Goal: Transaction & Acquisition: Purchase product/service

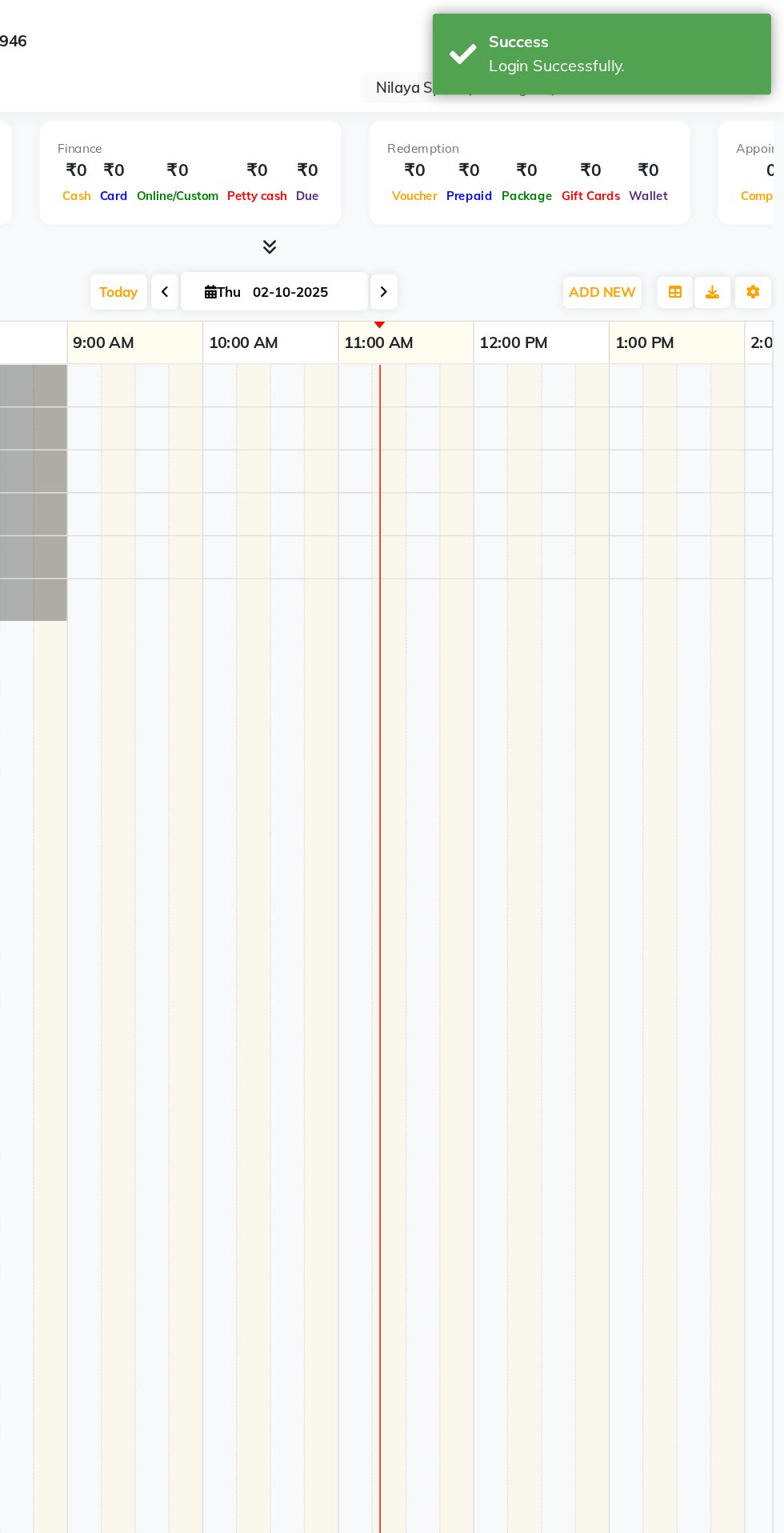
scroll to position [0, 288]
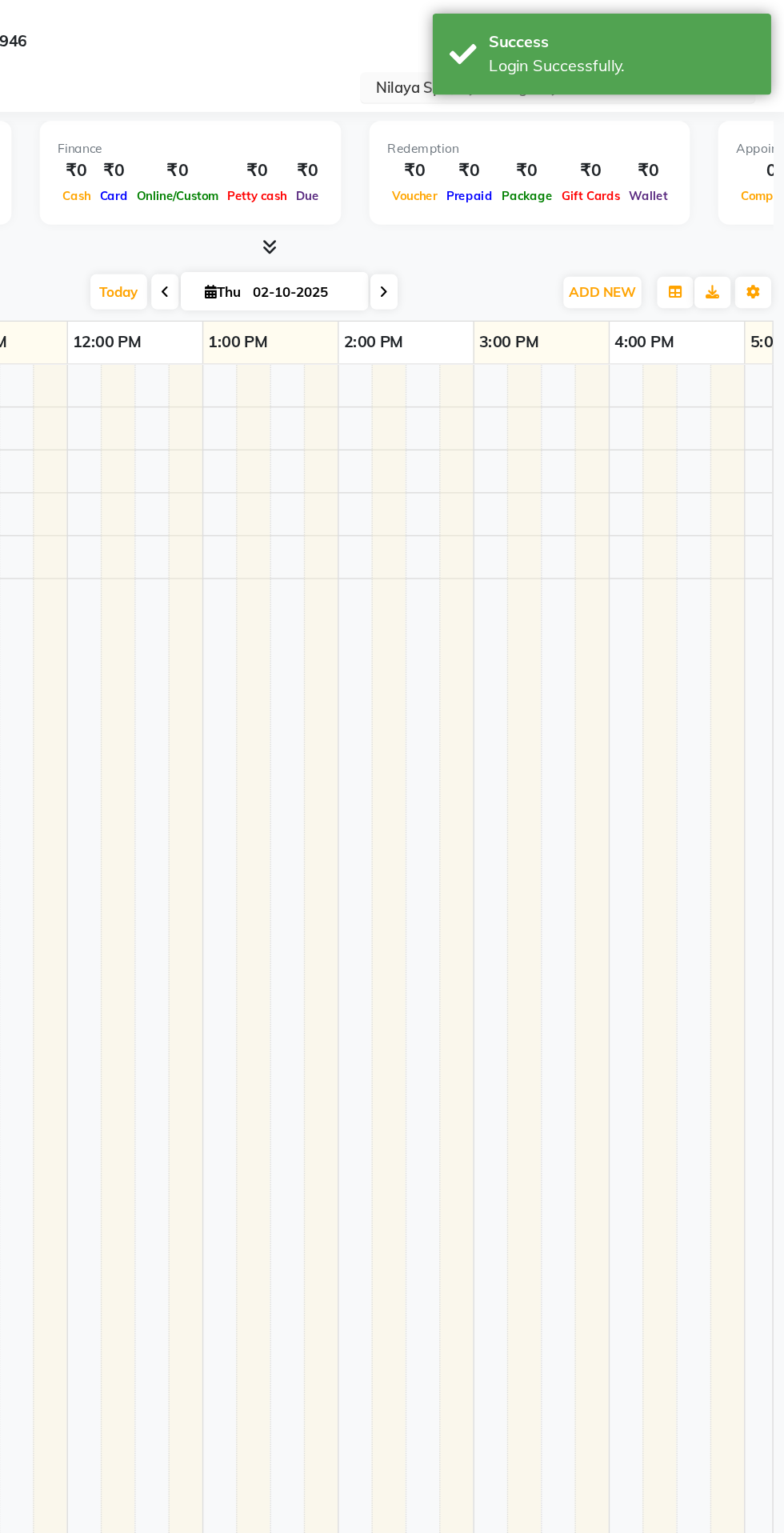
click at [502, 65] on input "text" at bounding box center [606, 62] width 232 height 16
click at [372, 71] on div "Select Location × [GEOGRAPHIC_DATA], [GEOGRAPHIC_DATA]" at bounding box center [392, 61] width 758 height 21
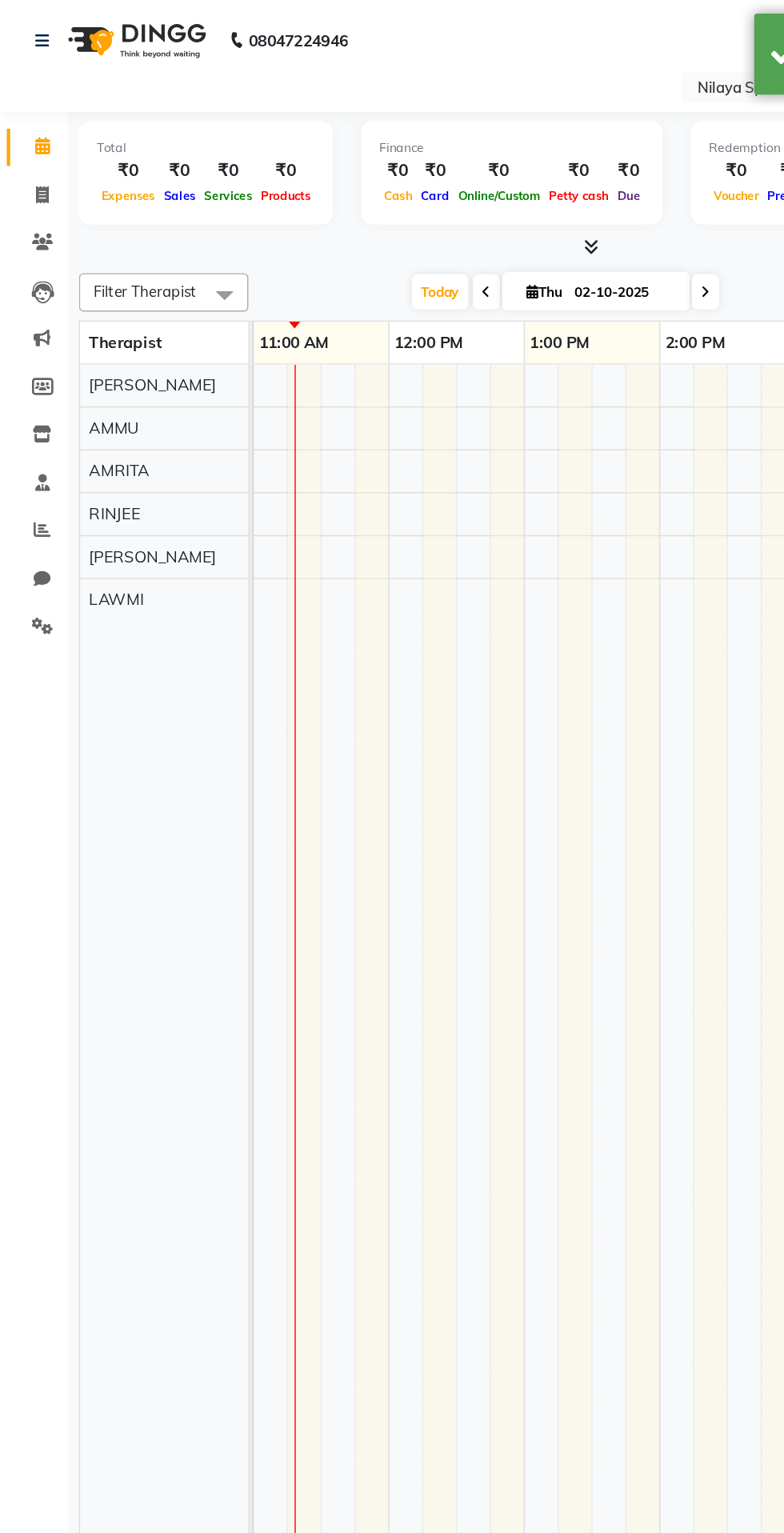
click at [30, 104] on icon at bounding box center [30, 103] width 10 height 12
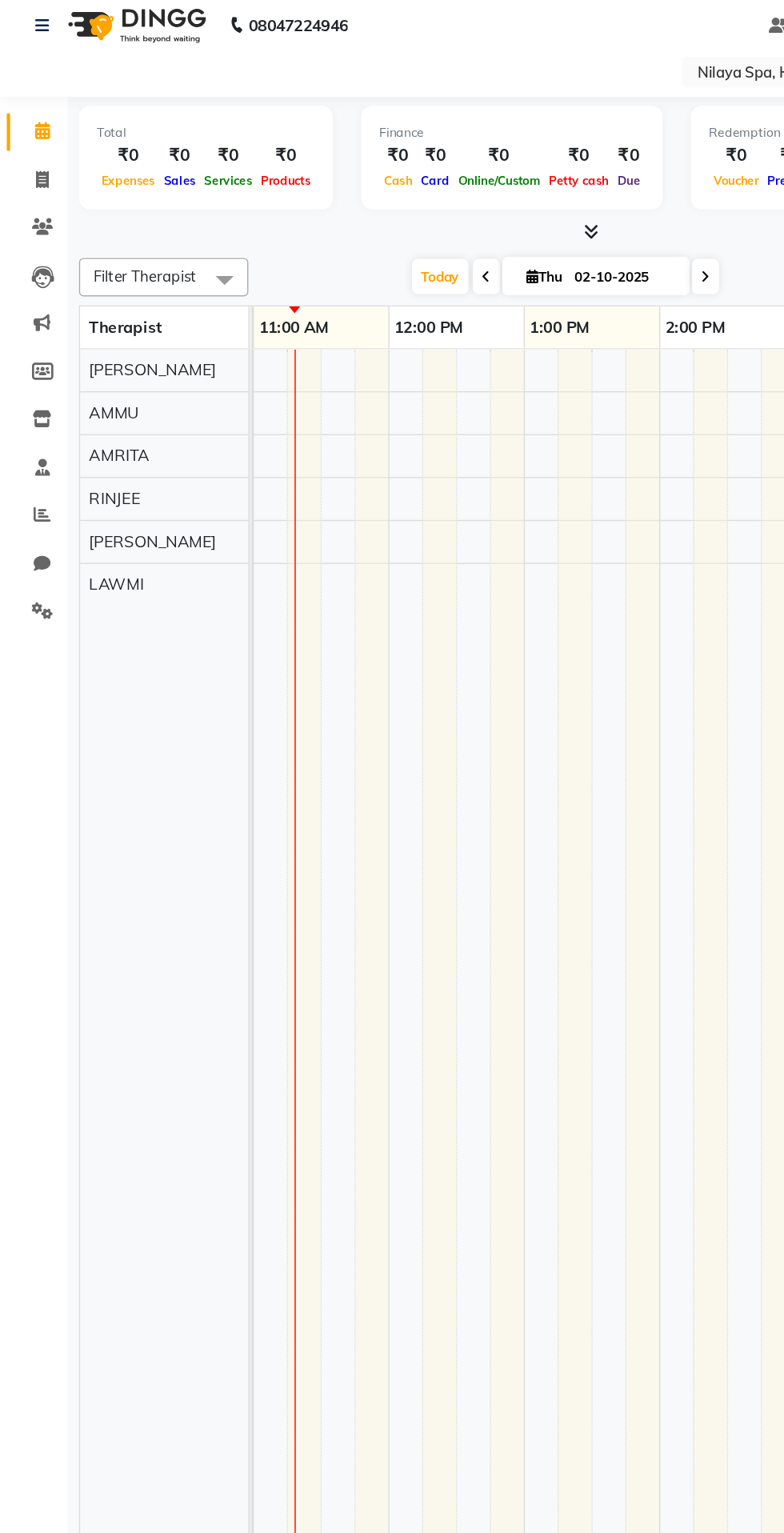
scroll to position [0, 0]
click at [30, 138] on icon at bounding box center [29, 138] width 8 height 12
select select "service"
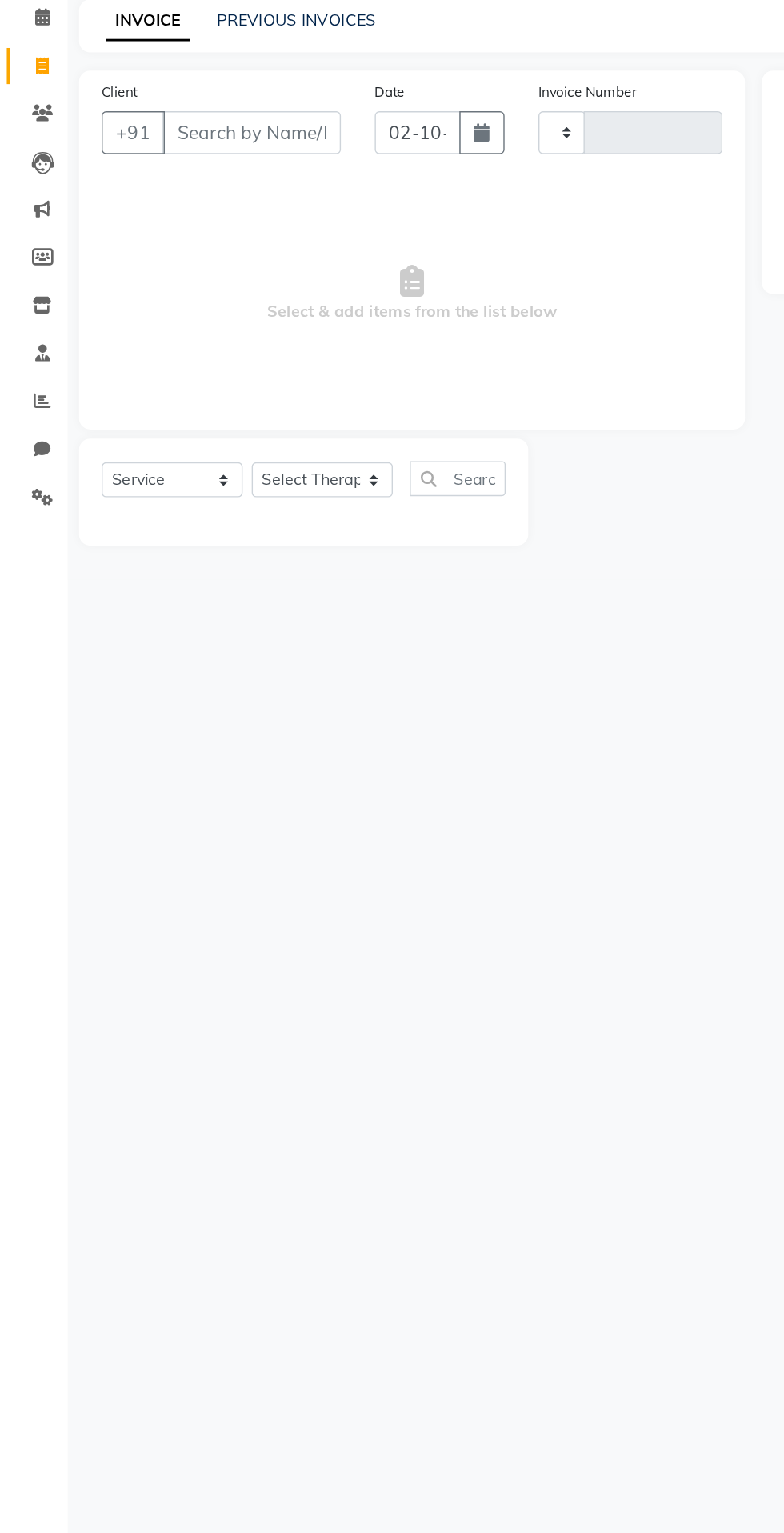
type input "0073"
select select "9036"
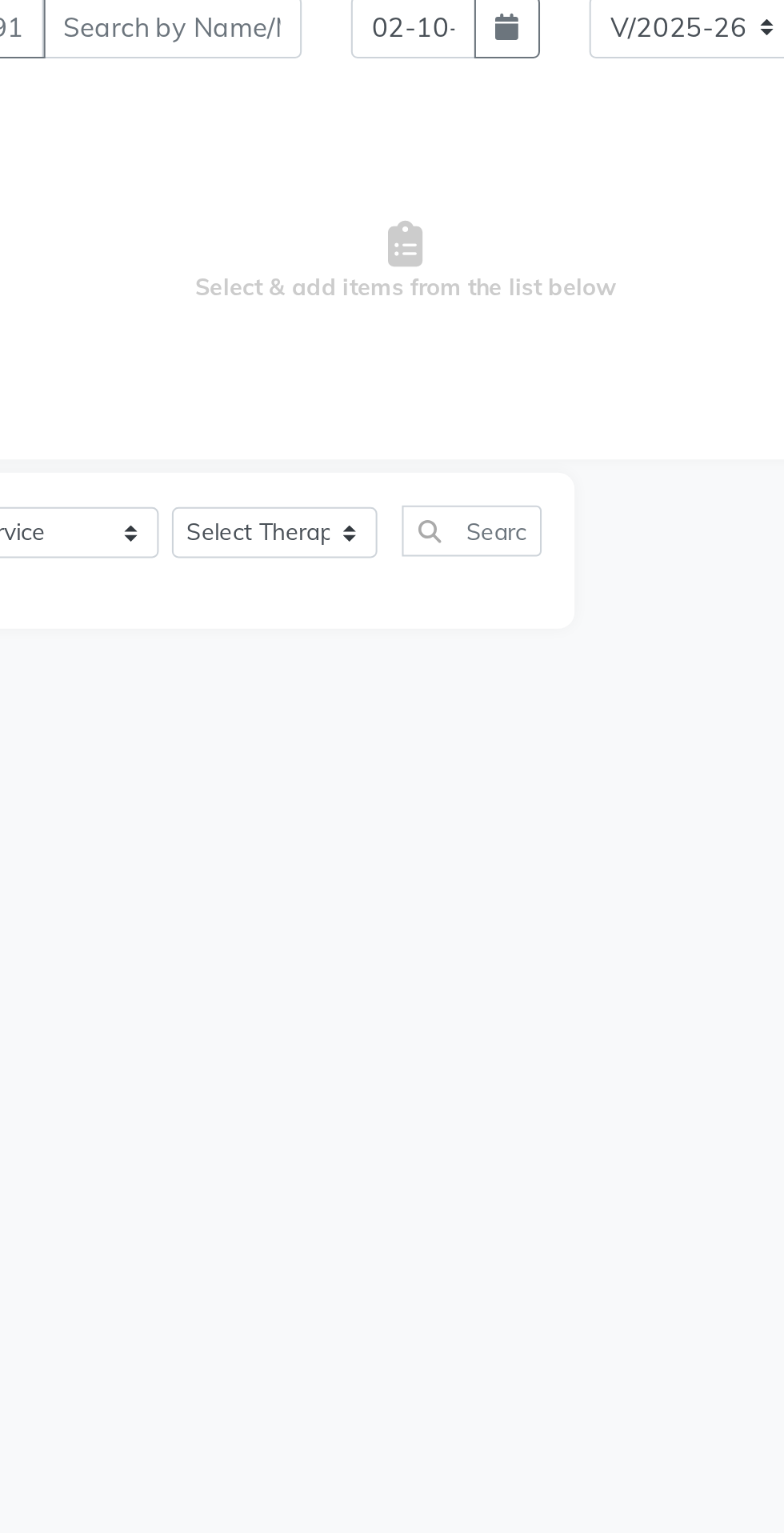
click at [380, 423] on div at bounding box center [457, 441] width 166 height 76
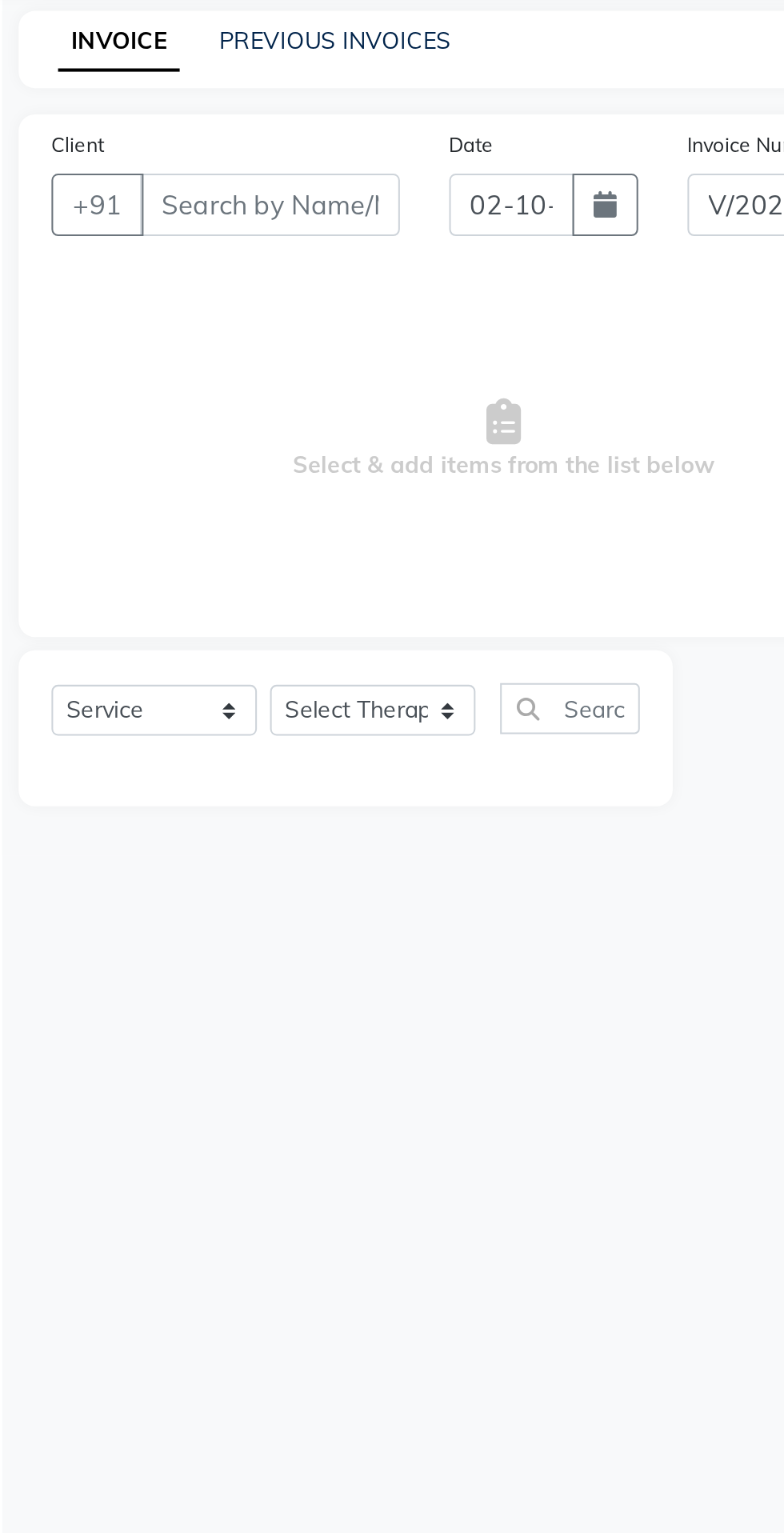
click at [206, 150] on div "Client +91" at bounding box center [156, 181] width 194 height 65
click at [182, 154] on div "Client +91" at bounding box center [156, 181] width 194 height 65
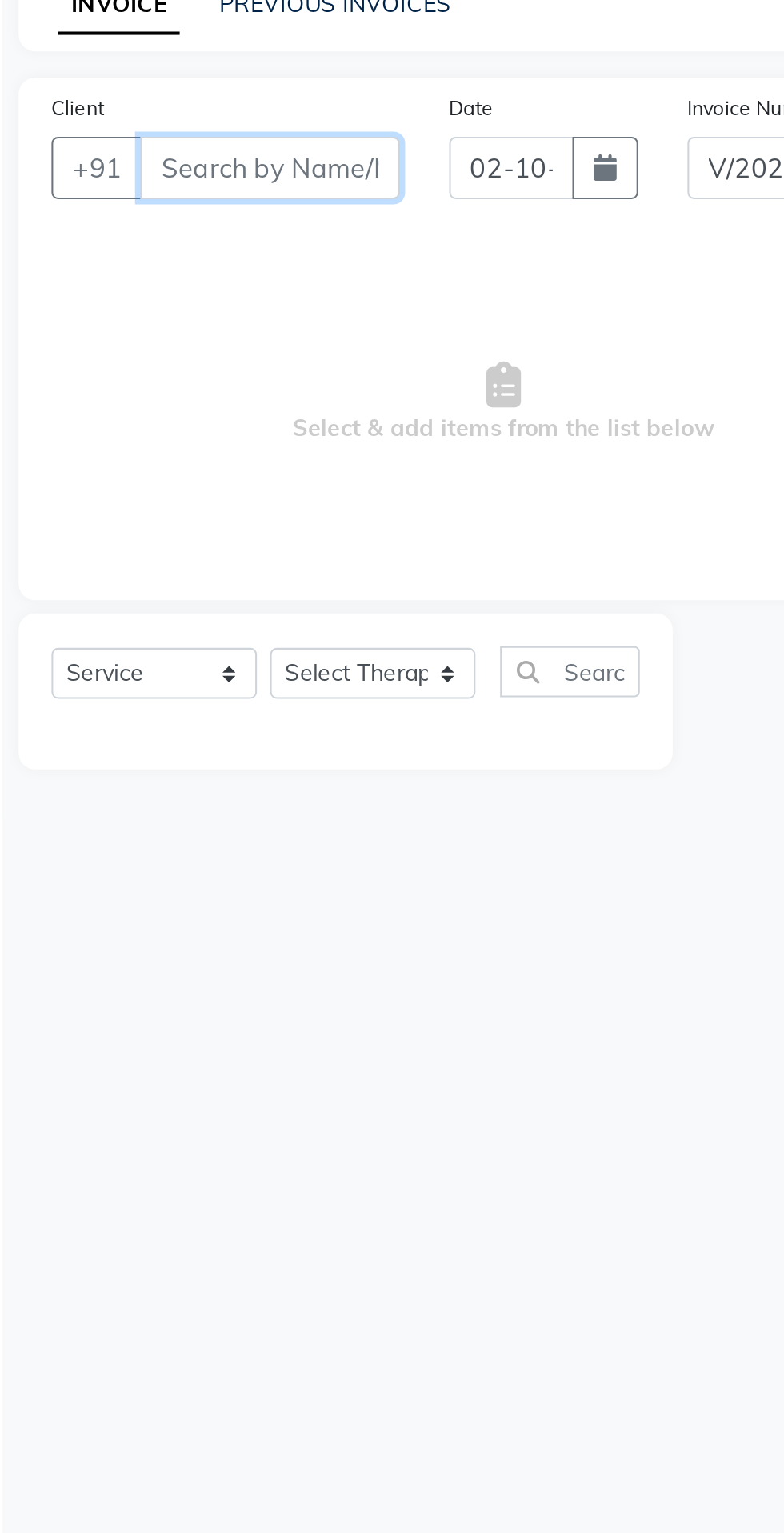
click at [165, 182] on input "Client" at bounding box center [179, 185] width 127 height 31
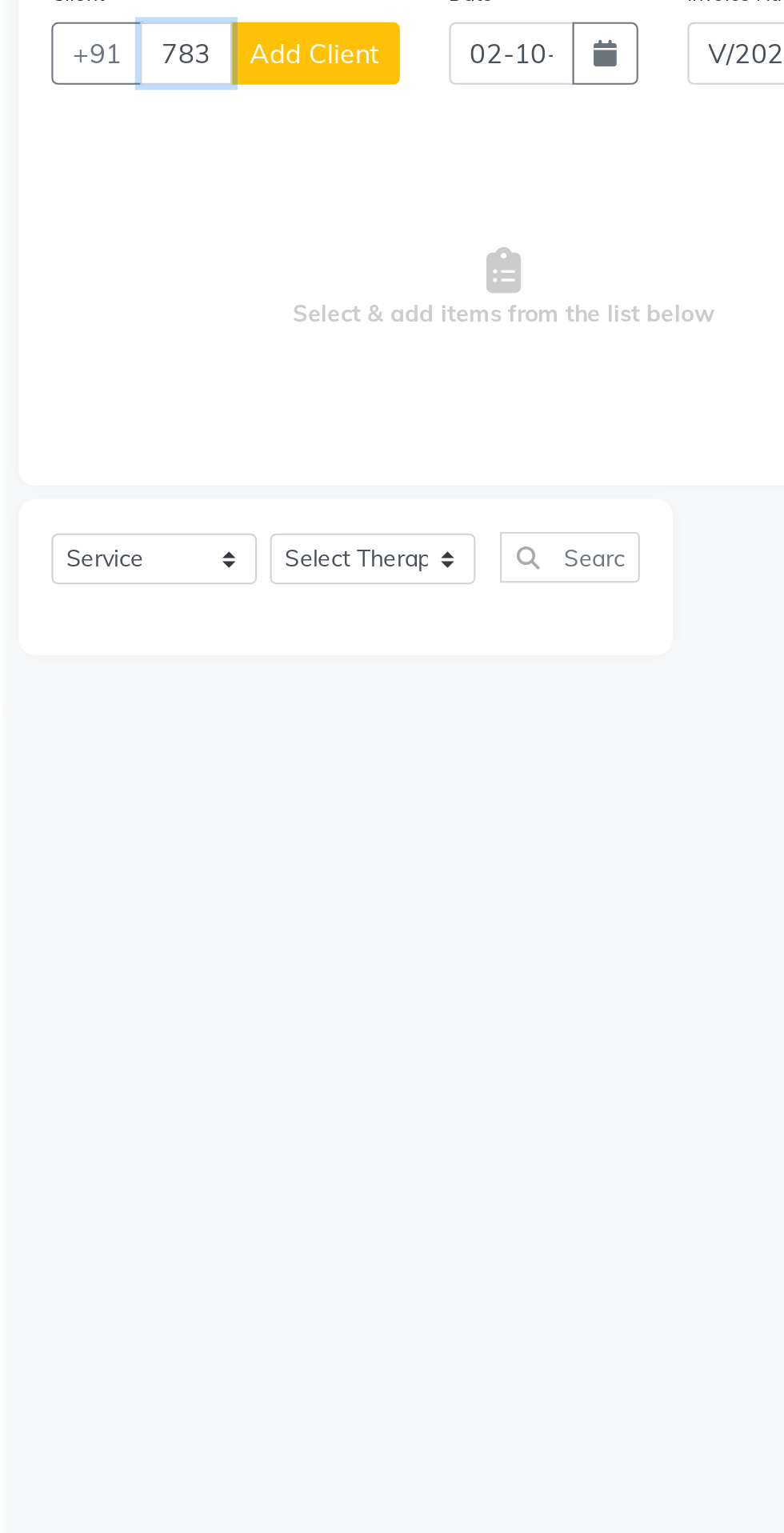
type input "7838493904"
click at [207, 187] on span "Add Client" at bounding box center [200, 185] width 63 height 16
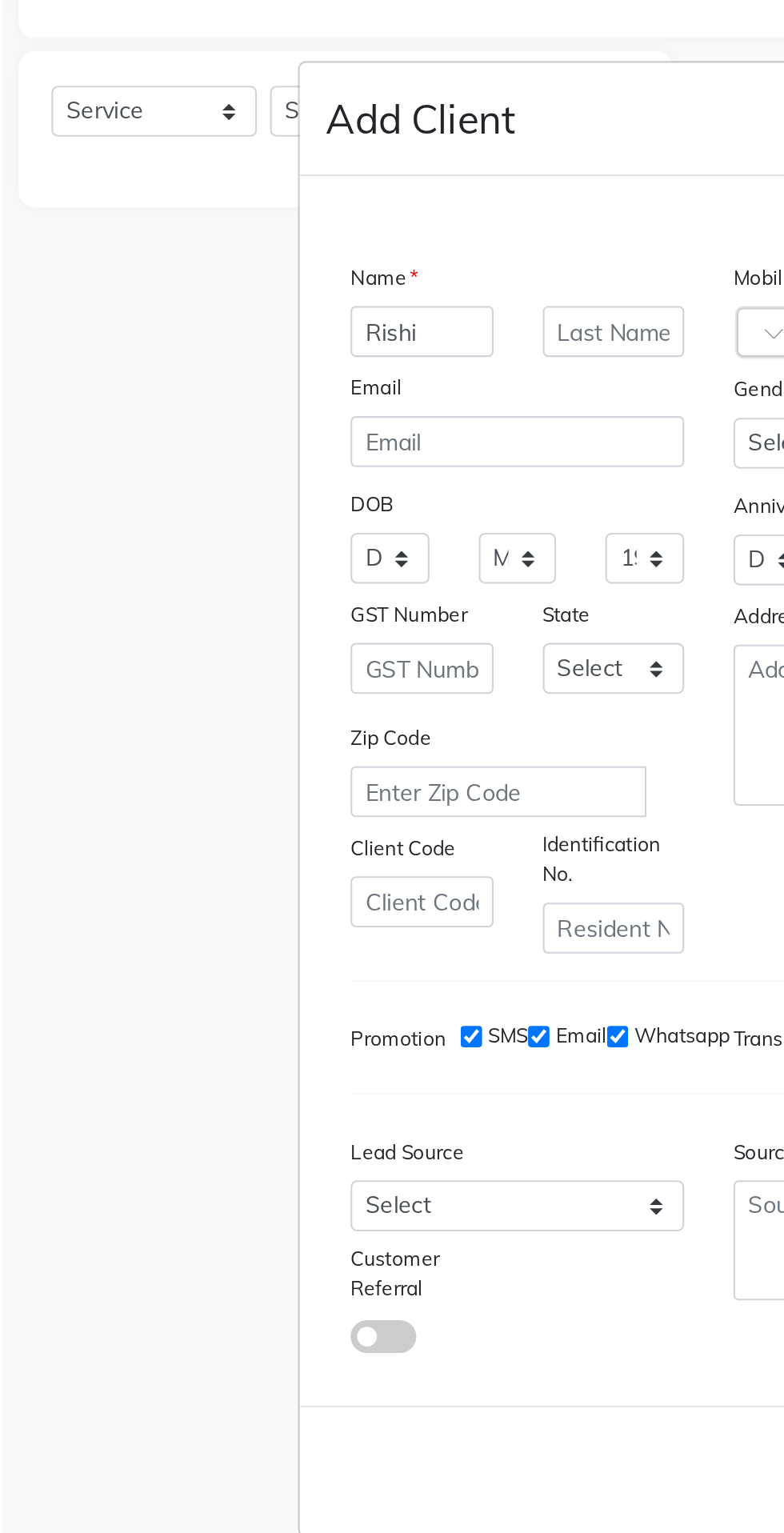
type input "Rishi"
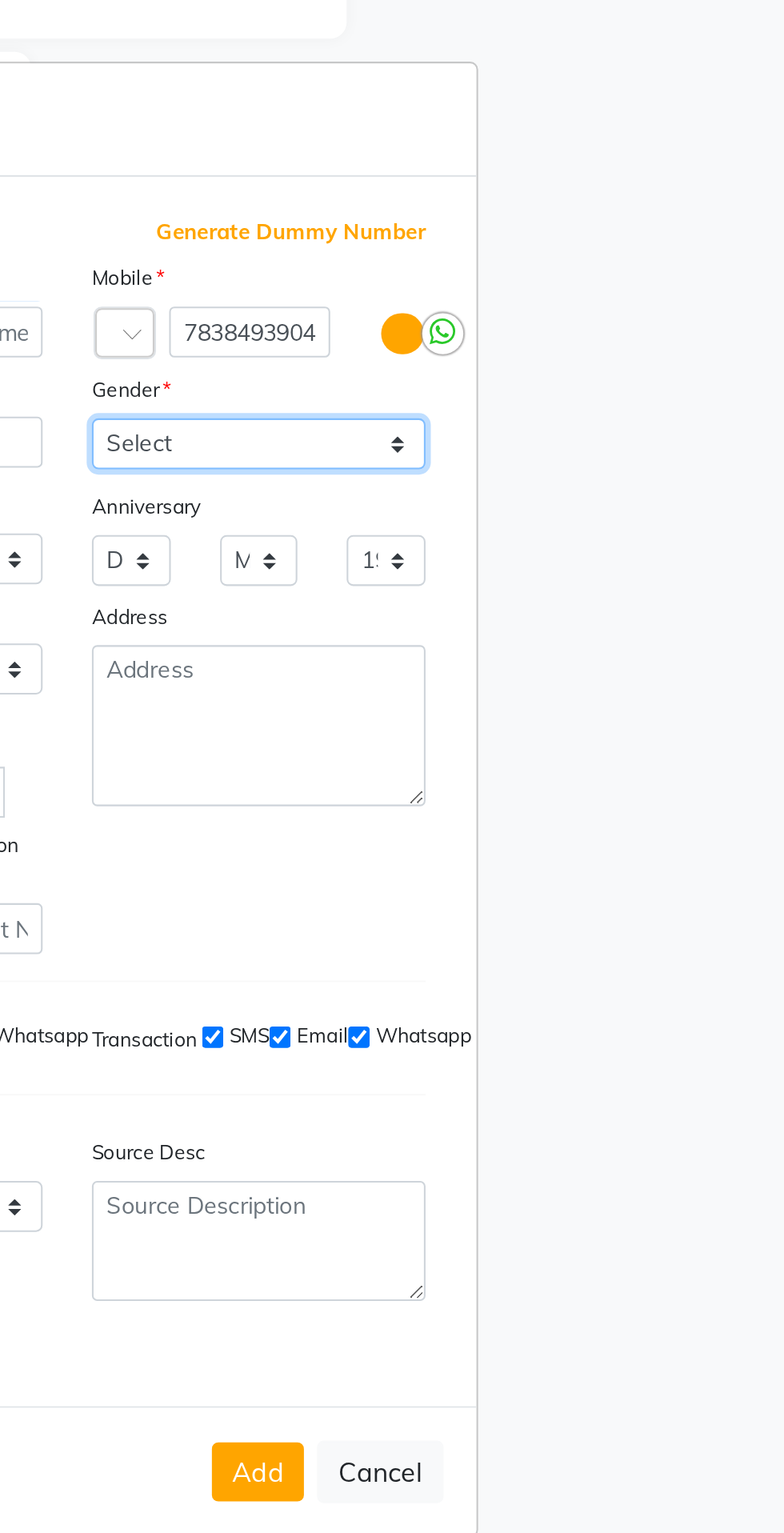
click at [537, 605] on select "Select [DEMOGRAPHIC_DATA] [DEMOGRAPHIC_DATA] Other Prefer Not To Say" at bounding box center [485, 593] width 162 height 25
select select "[DEMOGRAPHIC_DATA]"
click at [404, 605] on select "Select [DEMOGRAPHIC_DATA] [DEMOGRAPHIC_DATA] Other Prefer Not To Say" at bounding box center [485, 593] width 162 height 25
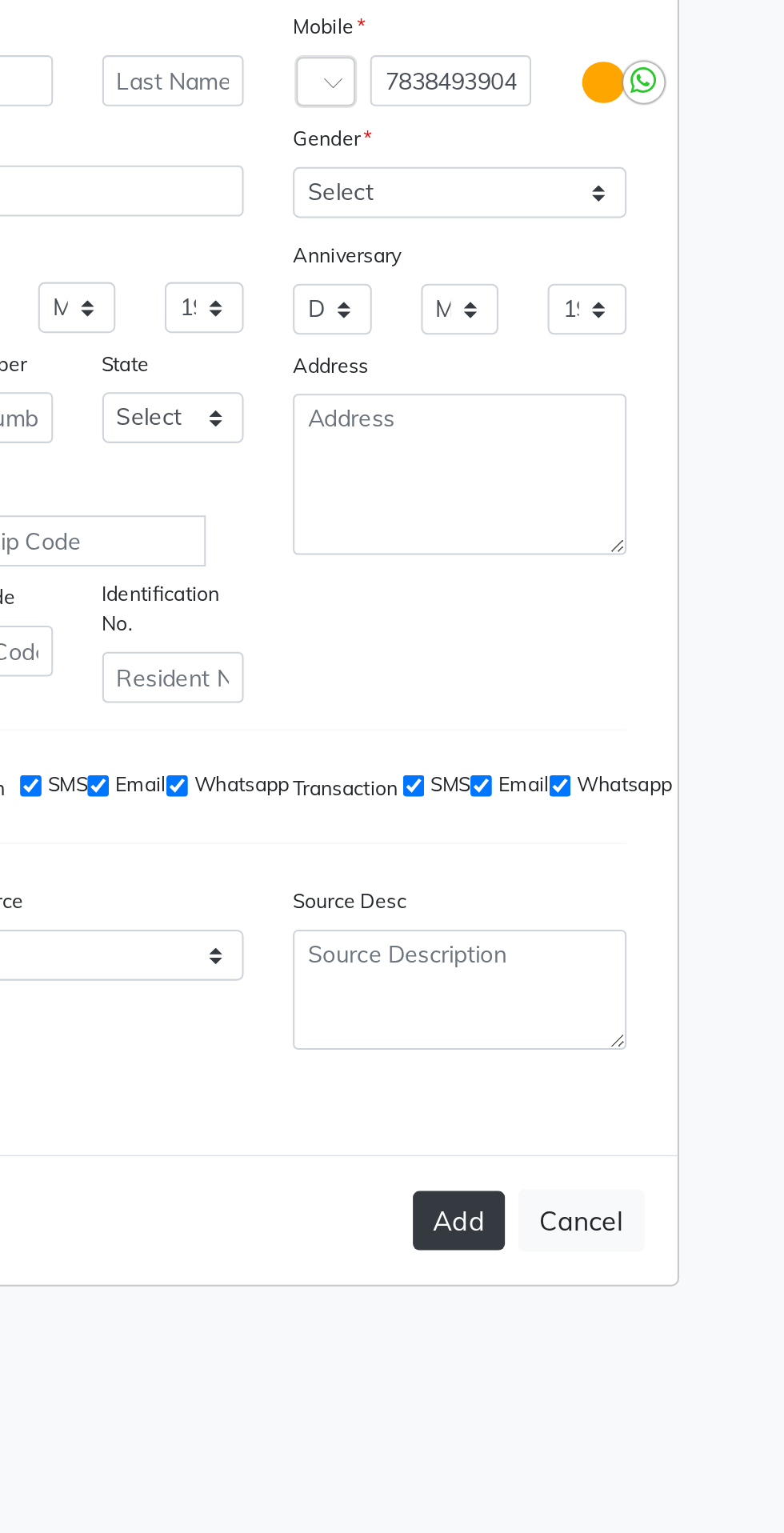
click at [491, 1108] on button "Add" at bounding box center [484, 1093] width 45 height 29
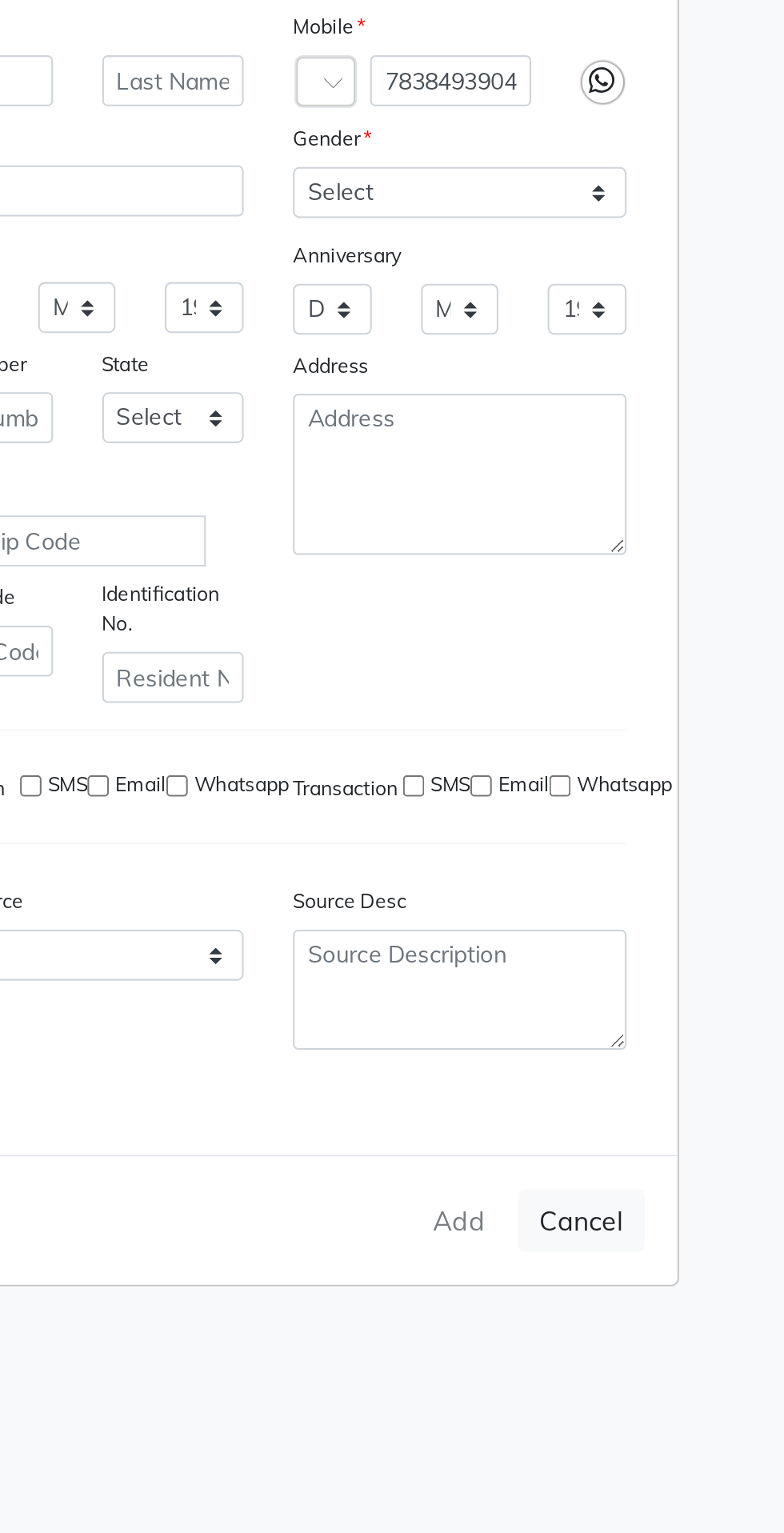
select select
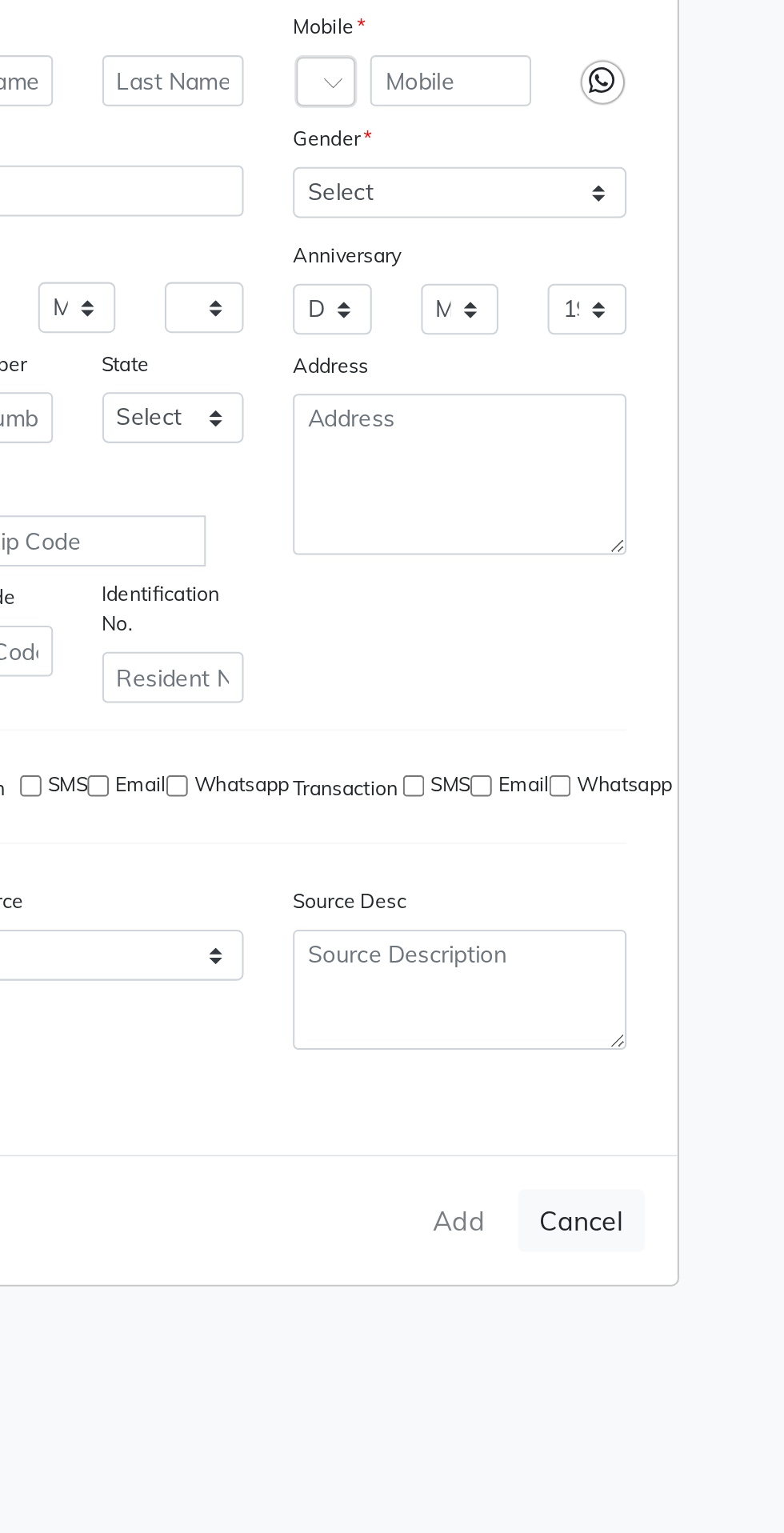
select select
checkbox input "false"
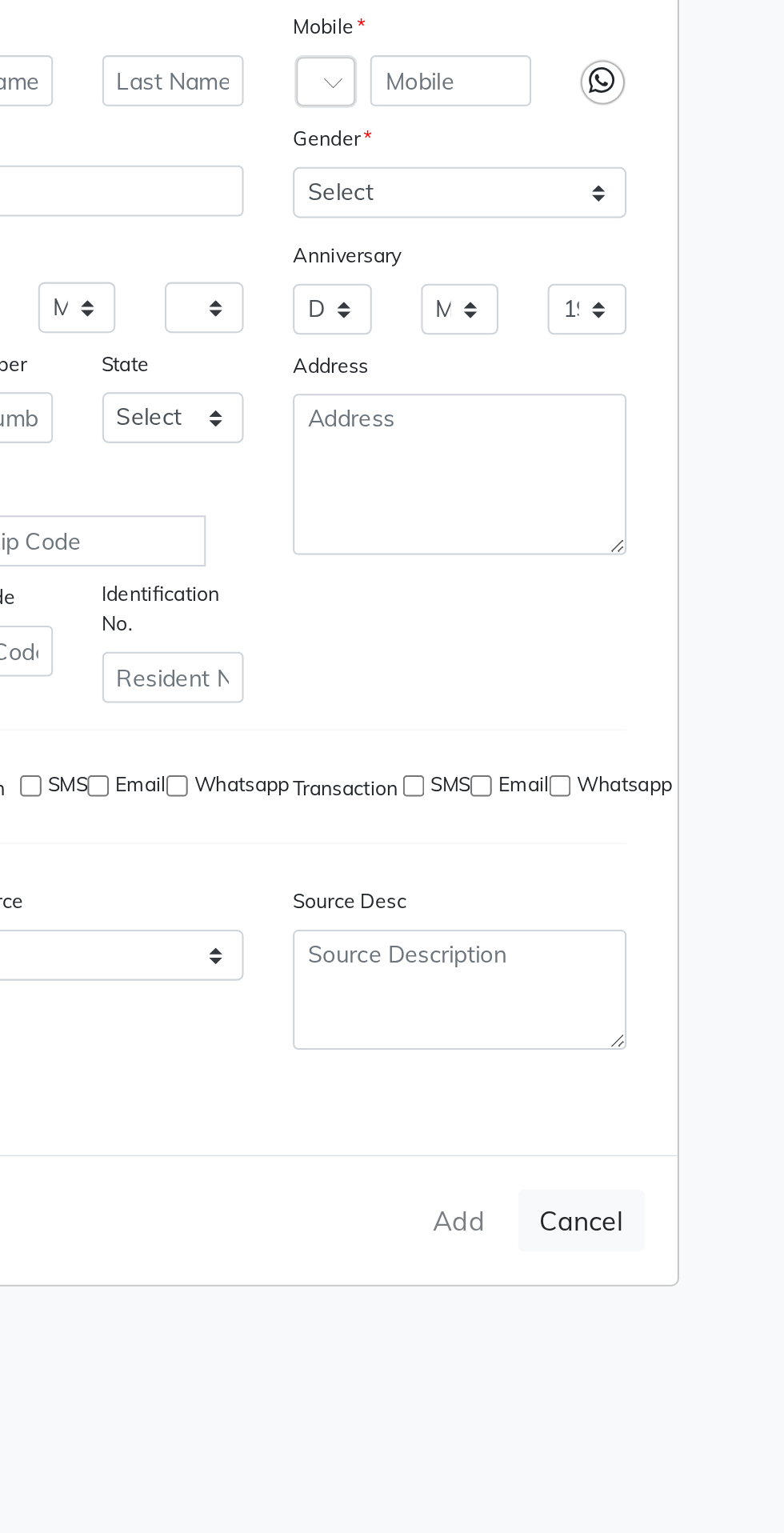
checkbox input "false"
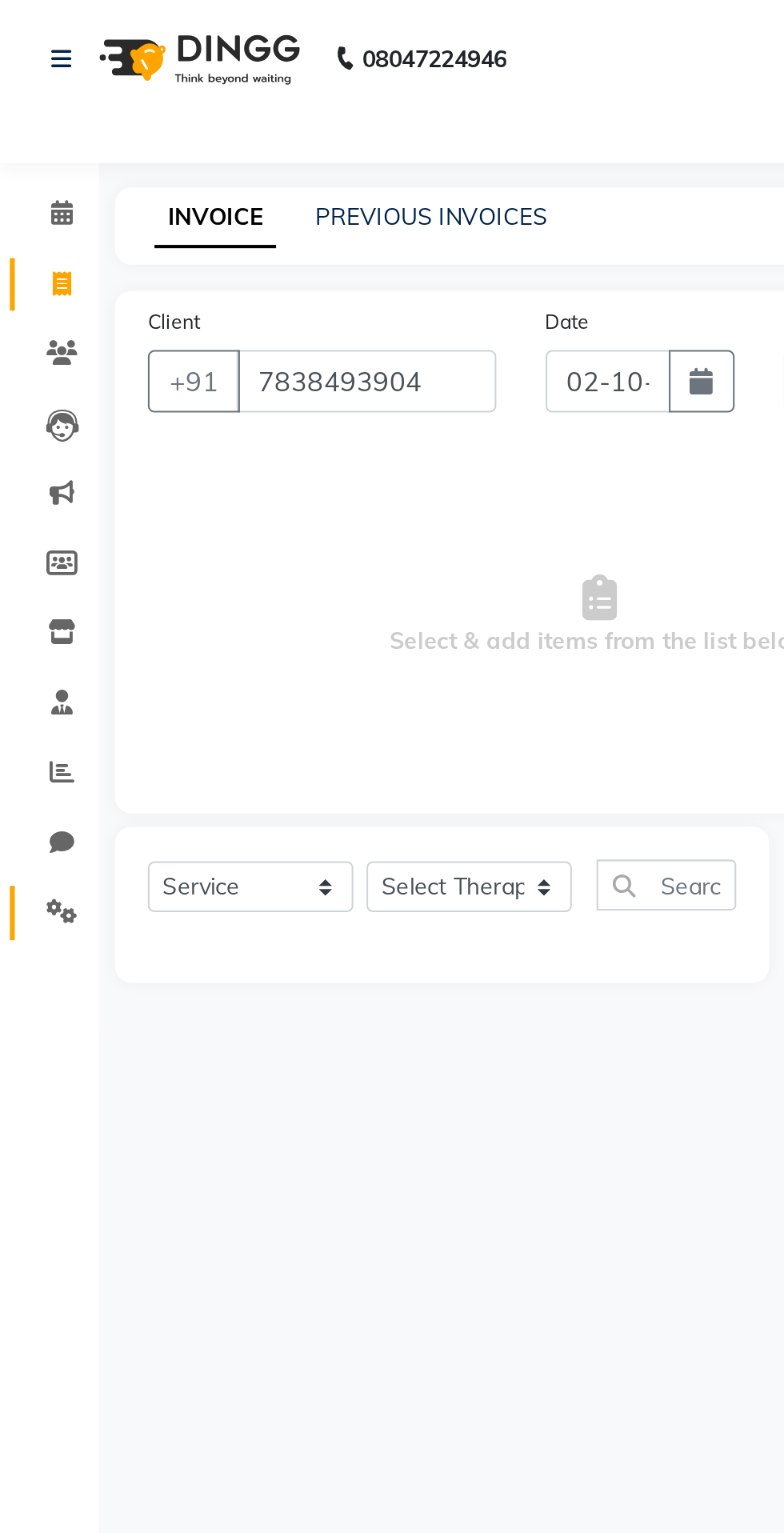
click at [25, 440] on icon at bounding box center [30, 443] width 15 height 12
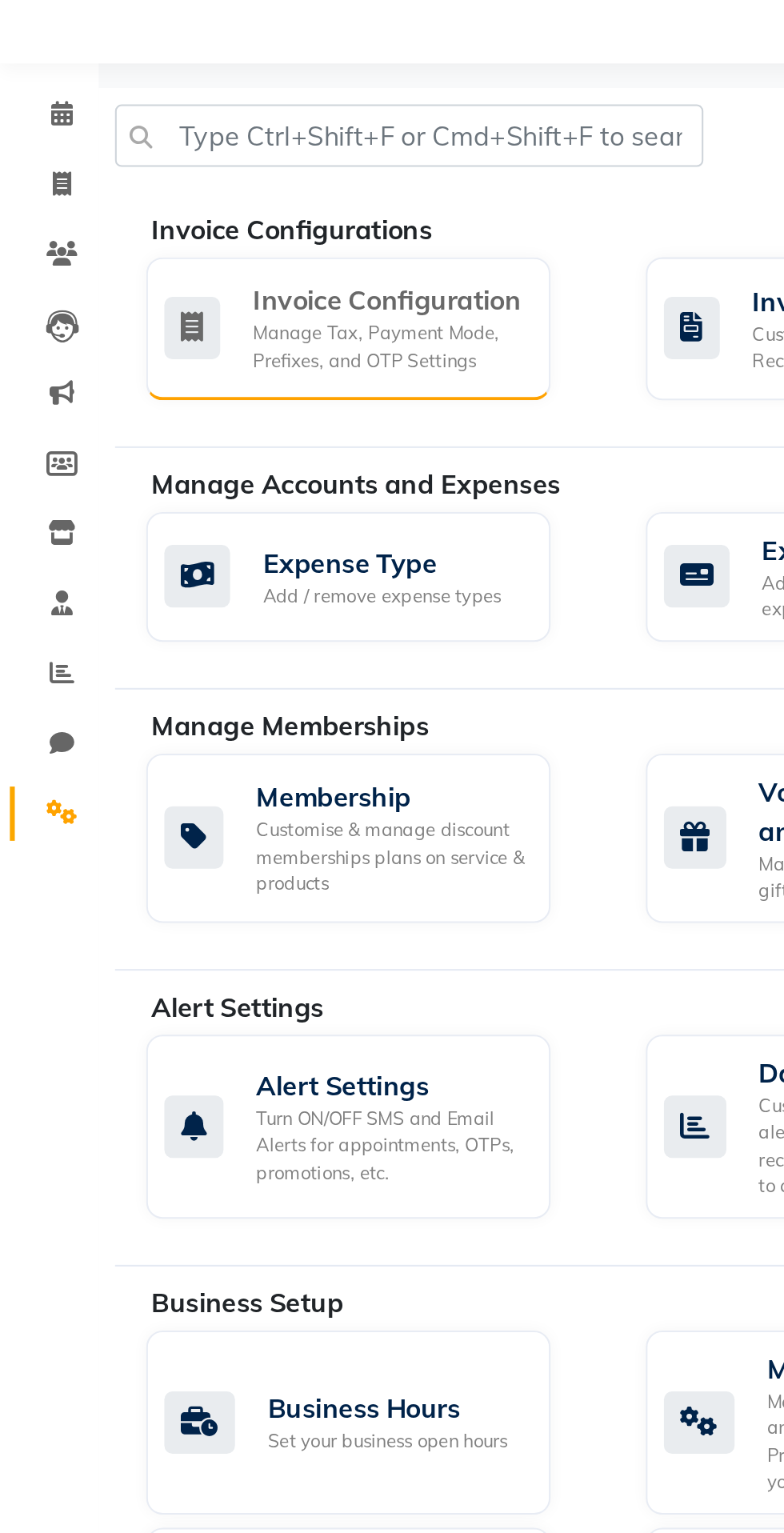
click at [200, 173] on div "Invoice Configuration Manage Tax, Payment Mode, Prefixes, and OTP Settings" at bounding box center [169, 208] width 196 height 70
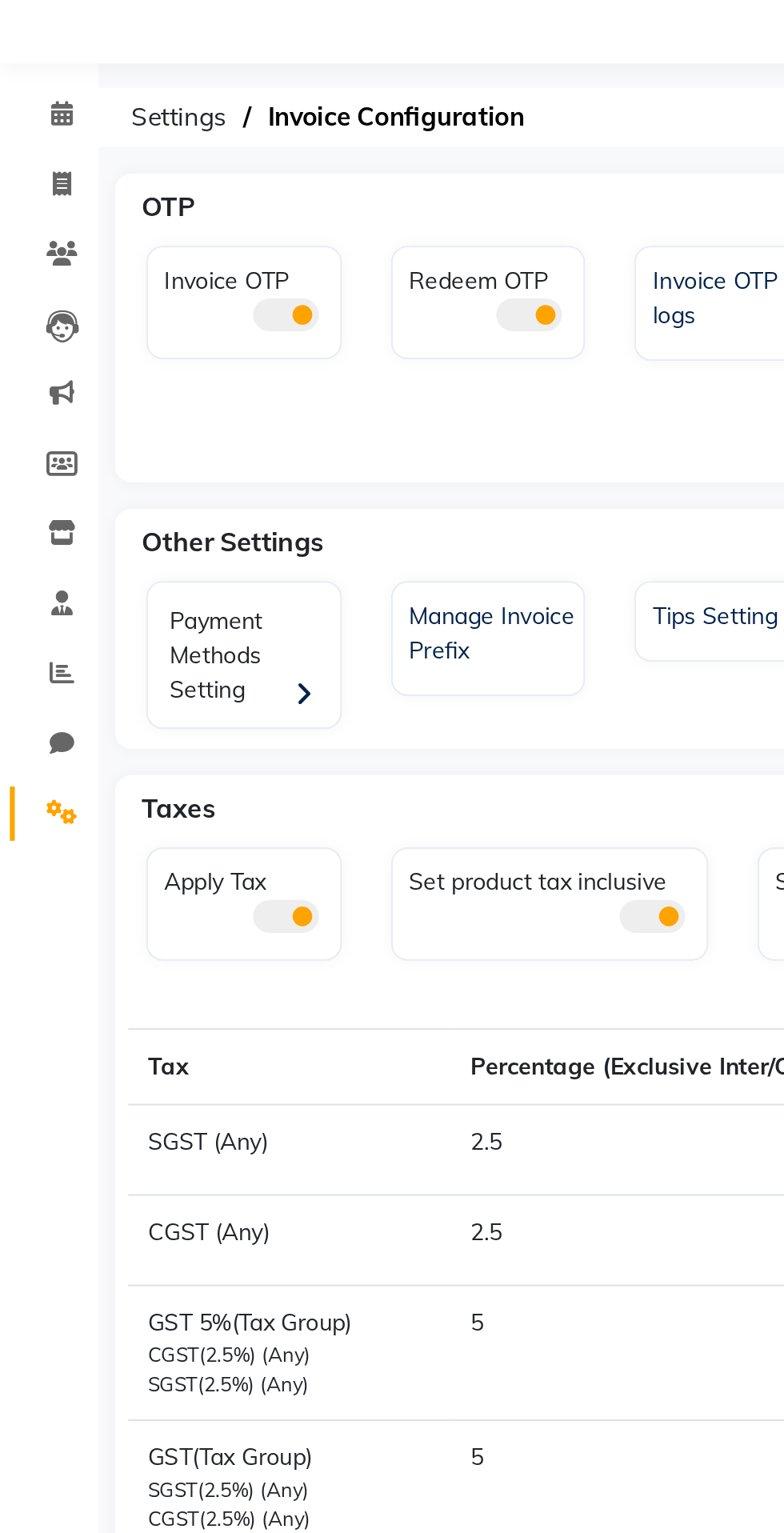
click at [142, 169] on div "Invoice OTP" at bounding box center [118, 195] width 95 height 55
click at [264, 173] on div "Redeem OTP" at bounding box center [240, 192] width 89 height 37
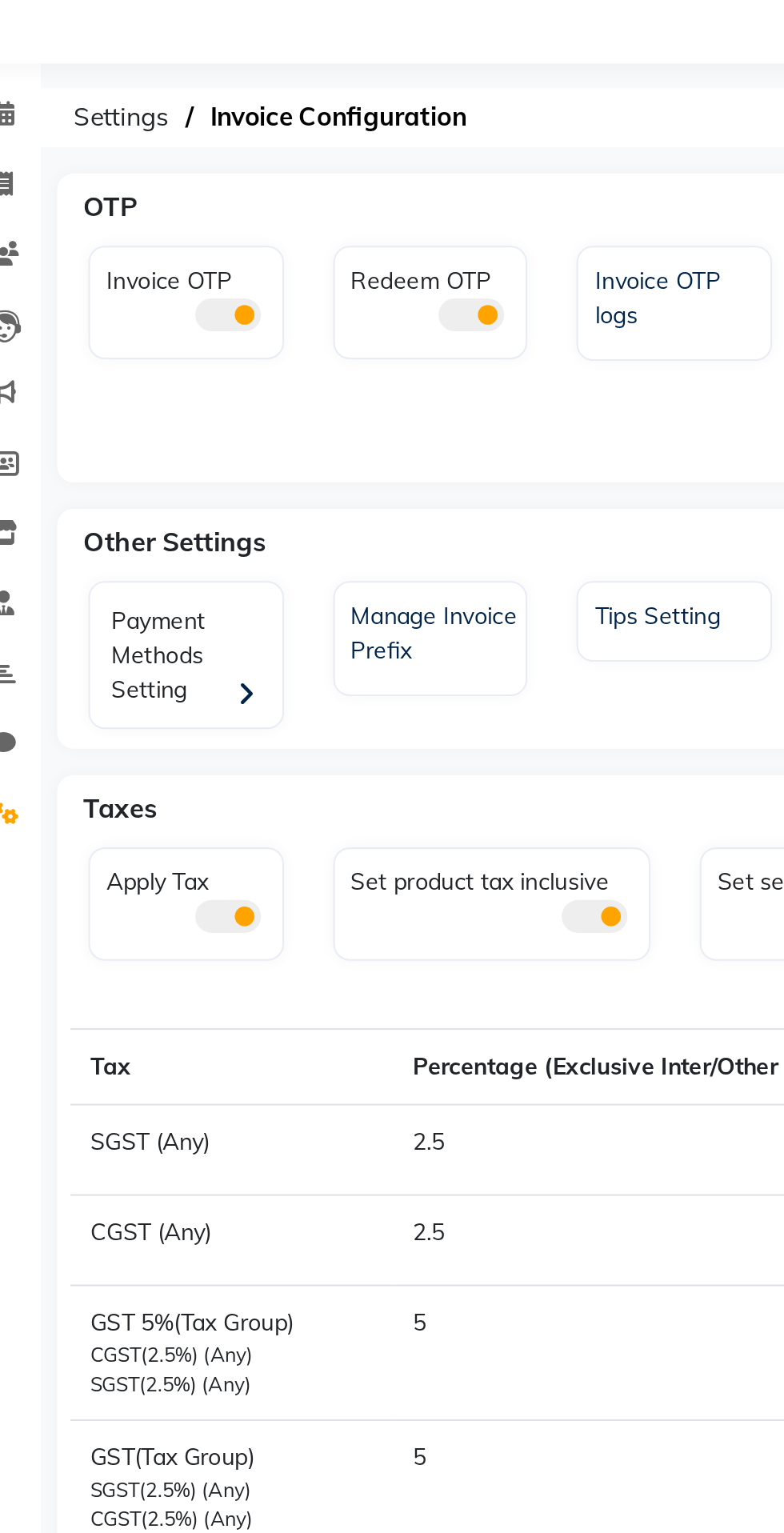
click at [258, 173] on div "Redeem OTP" at bounding box center [240, 192] width 89 height 37
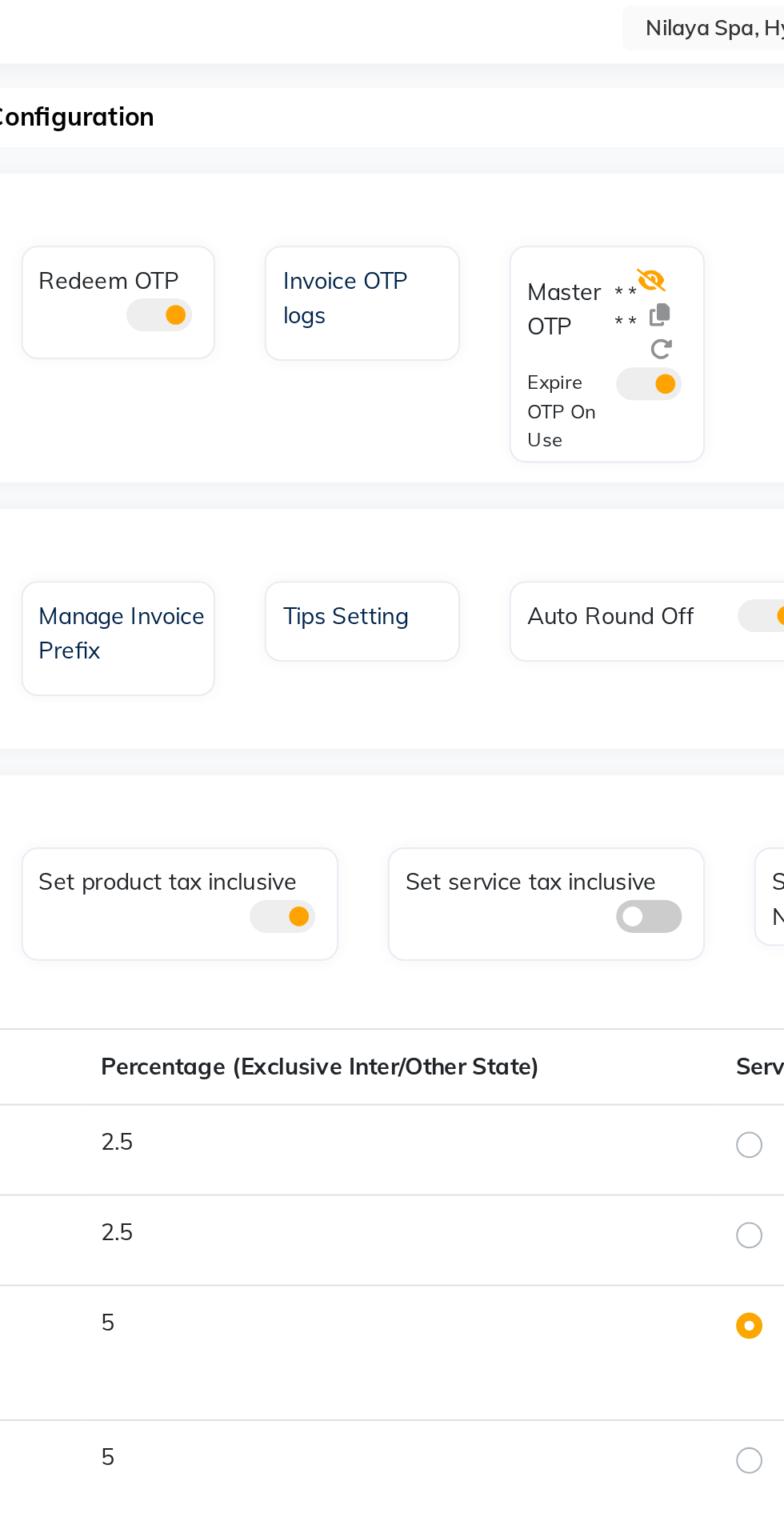
click at [496, 179] on icon at bounding box center [496, 184] width 14 height 11
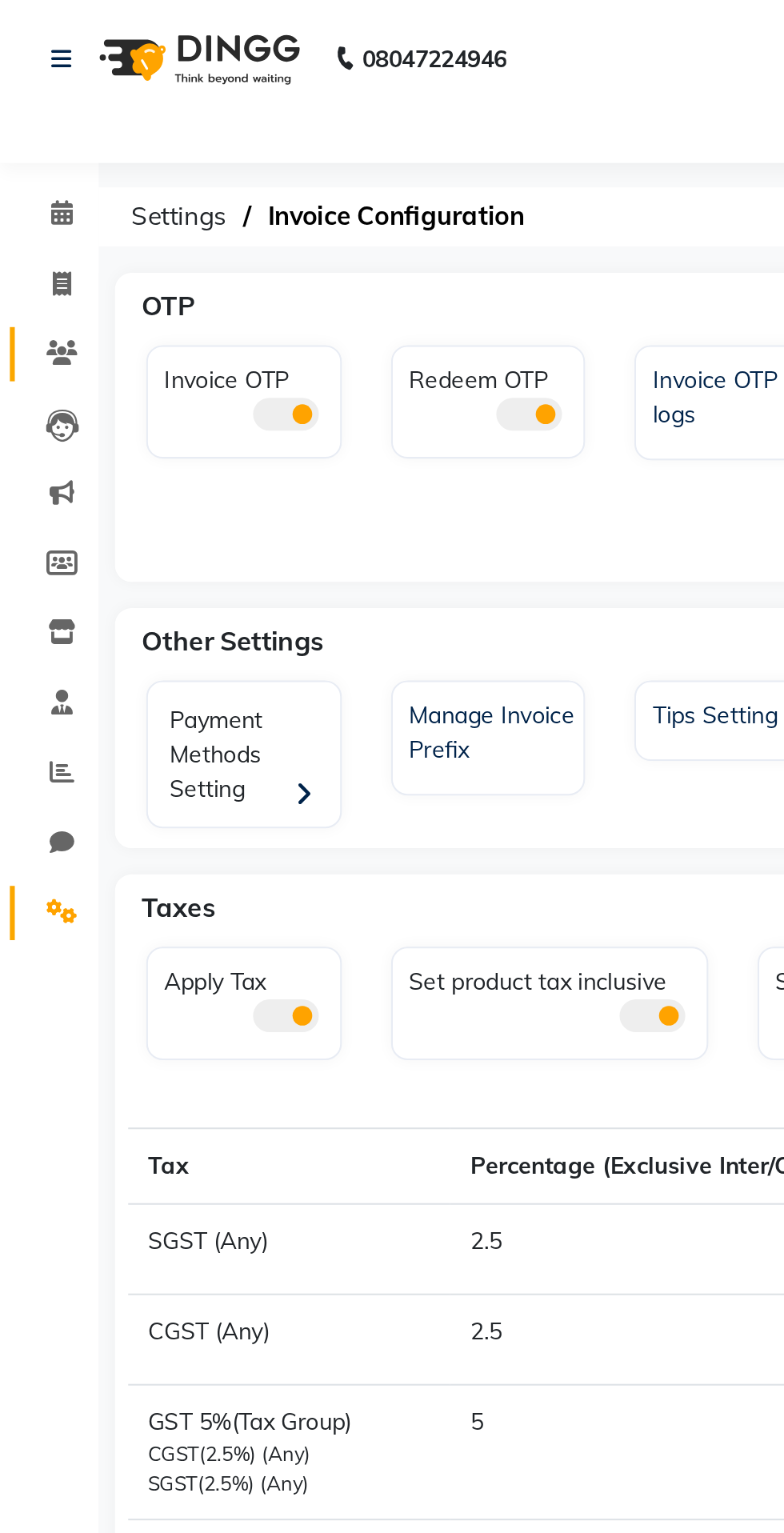
click at [31, 163] on span at bounding box center [30, 172] width 28 height 19
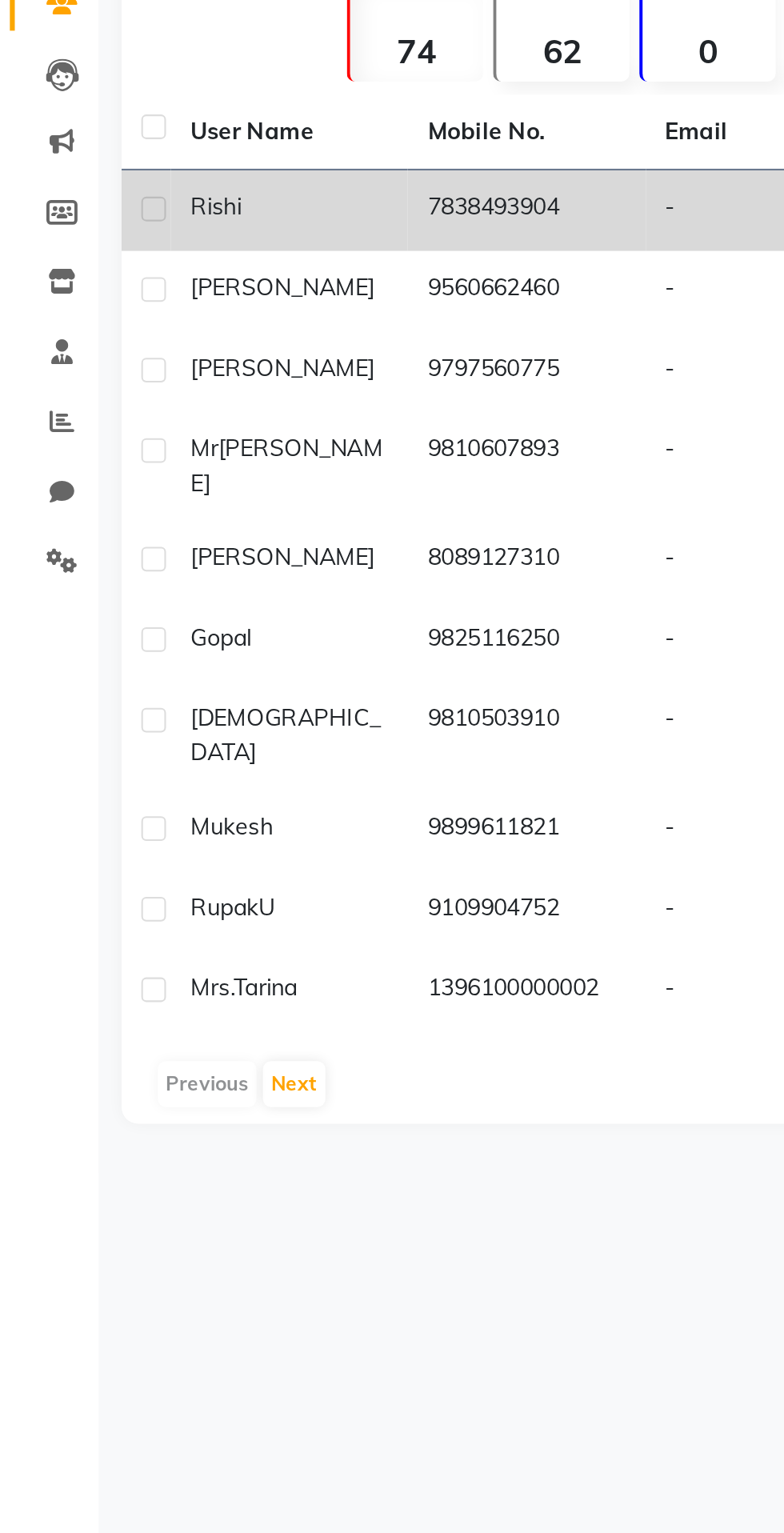
click at [224, 278] on td "7838493904" at bounding box center [256, 273] width 115 height 39
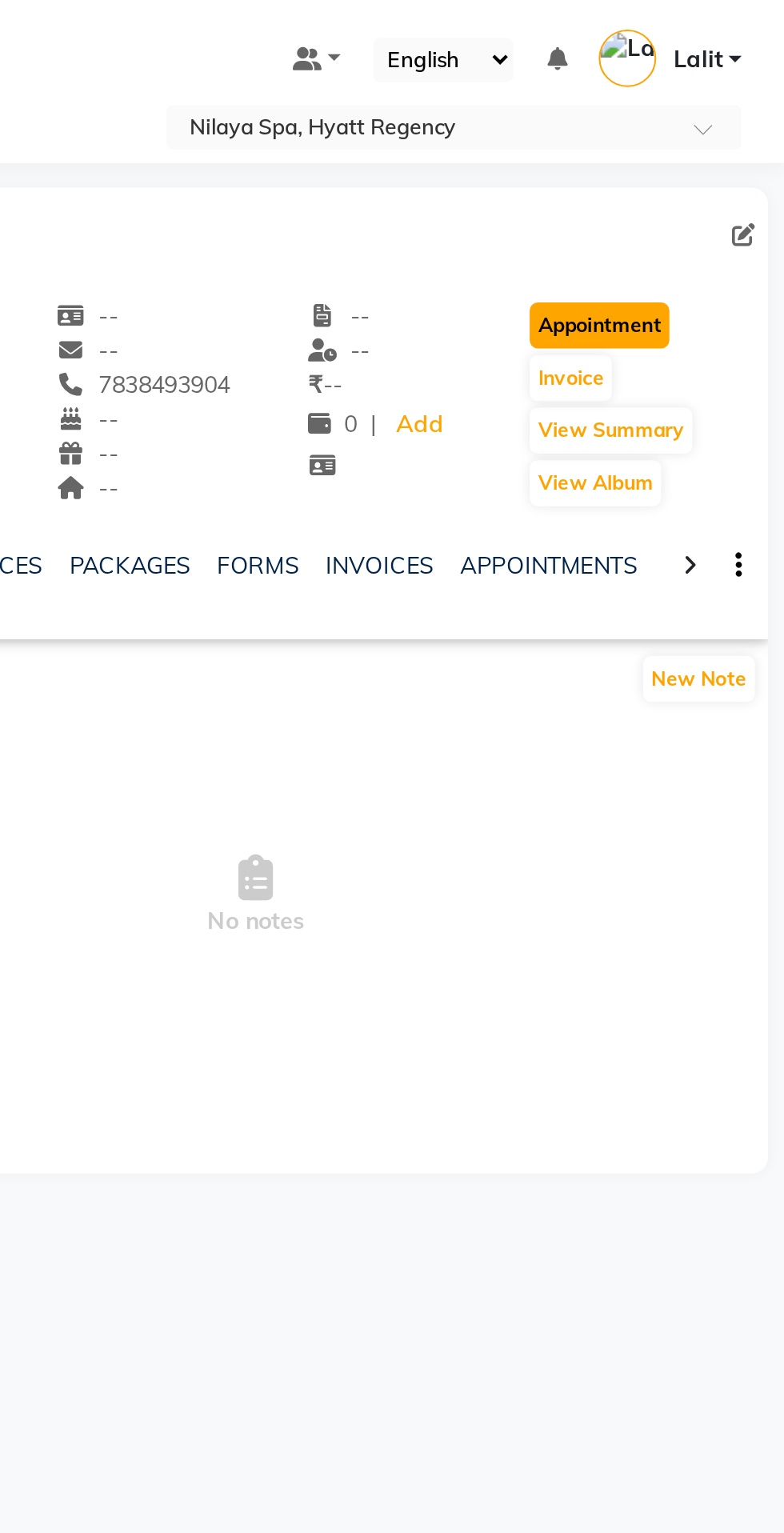
click at [680, 164] on button "Appointment" at bounding box center [694, 158] width 68 height 22
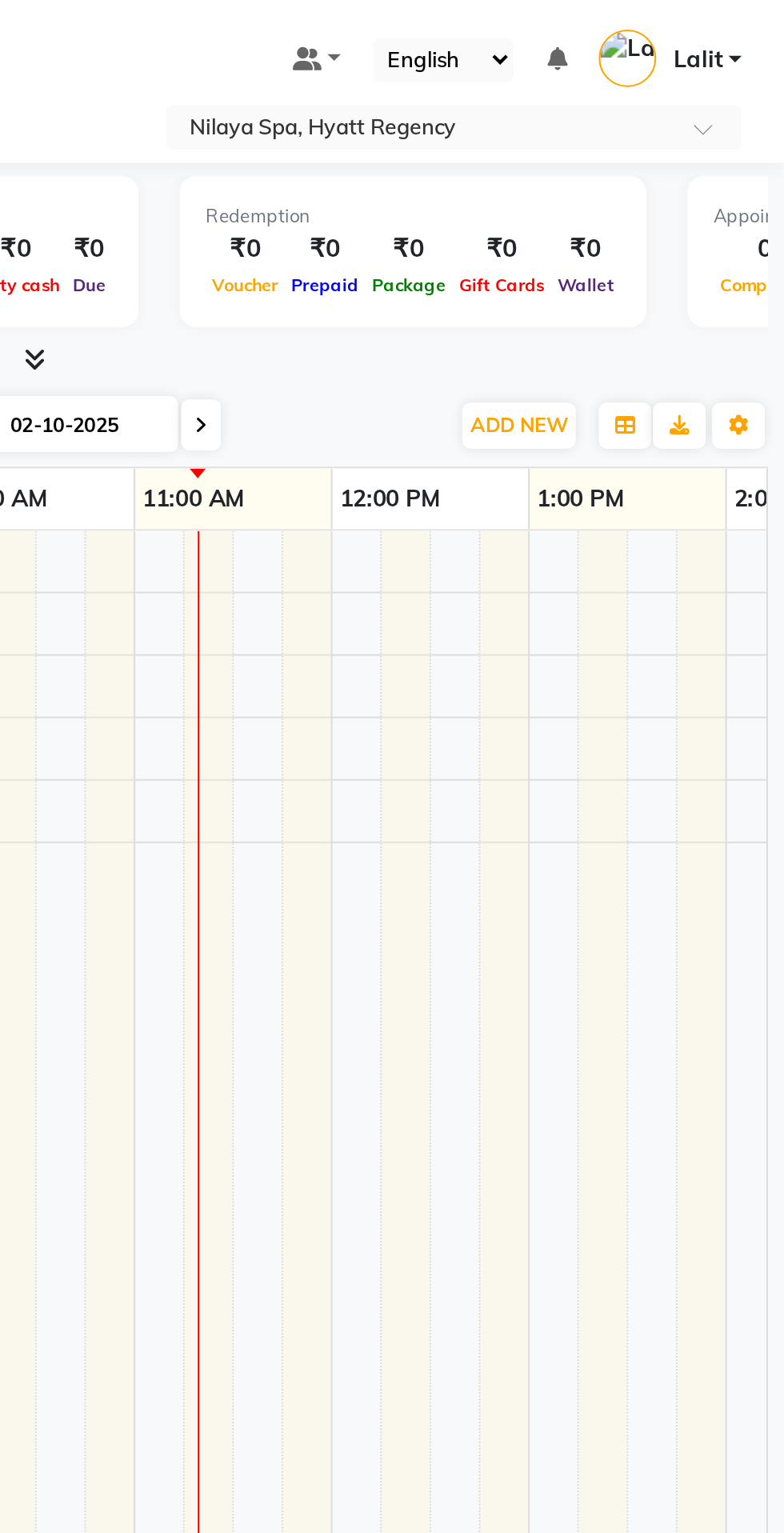
select select "tentative"
select select "540"
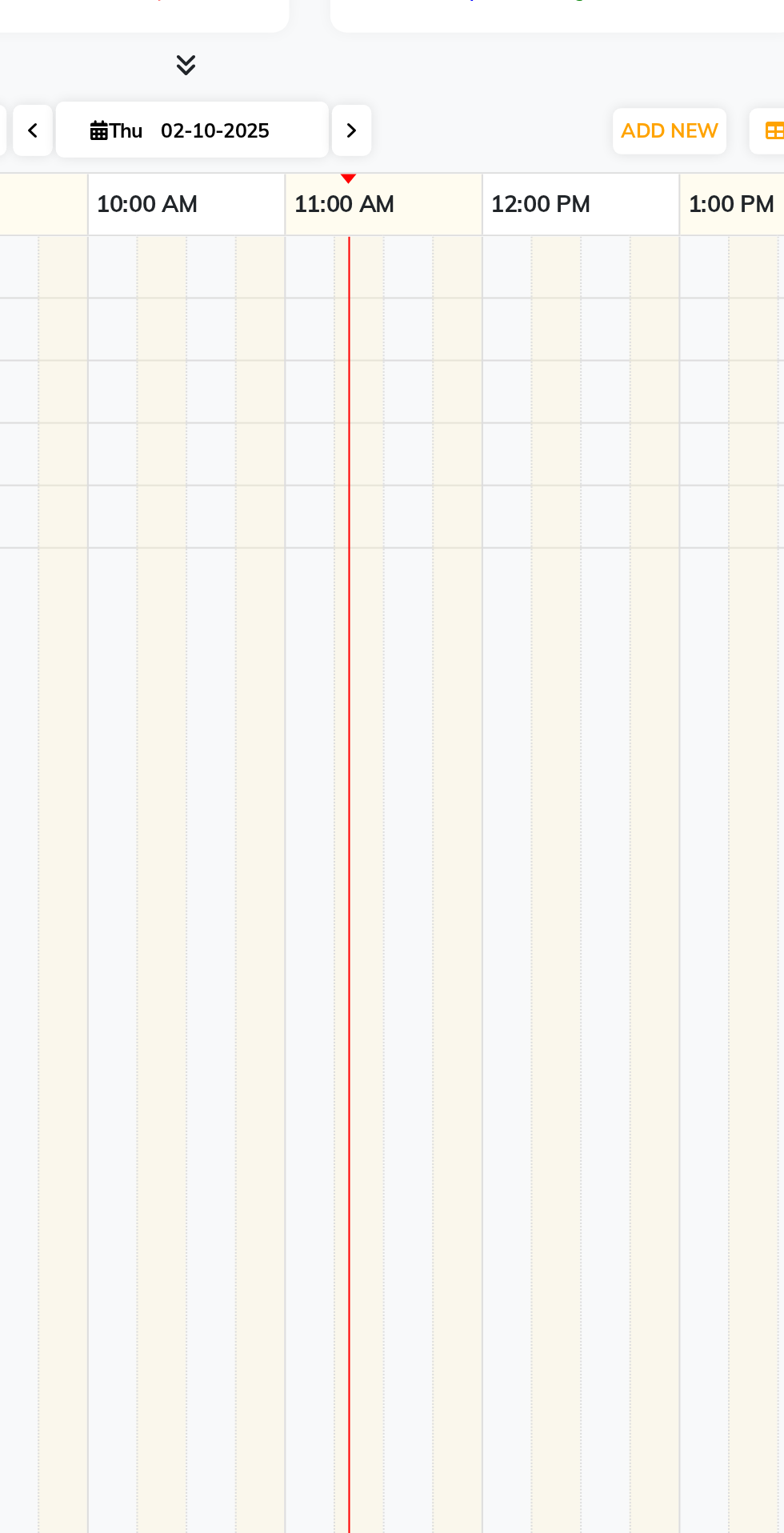
scroll to position [0, 288]
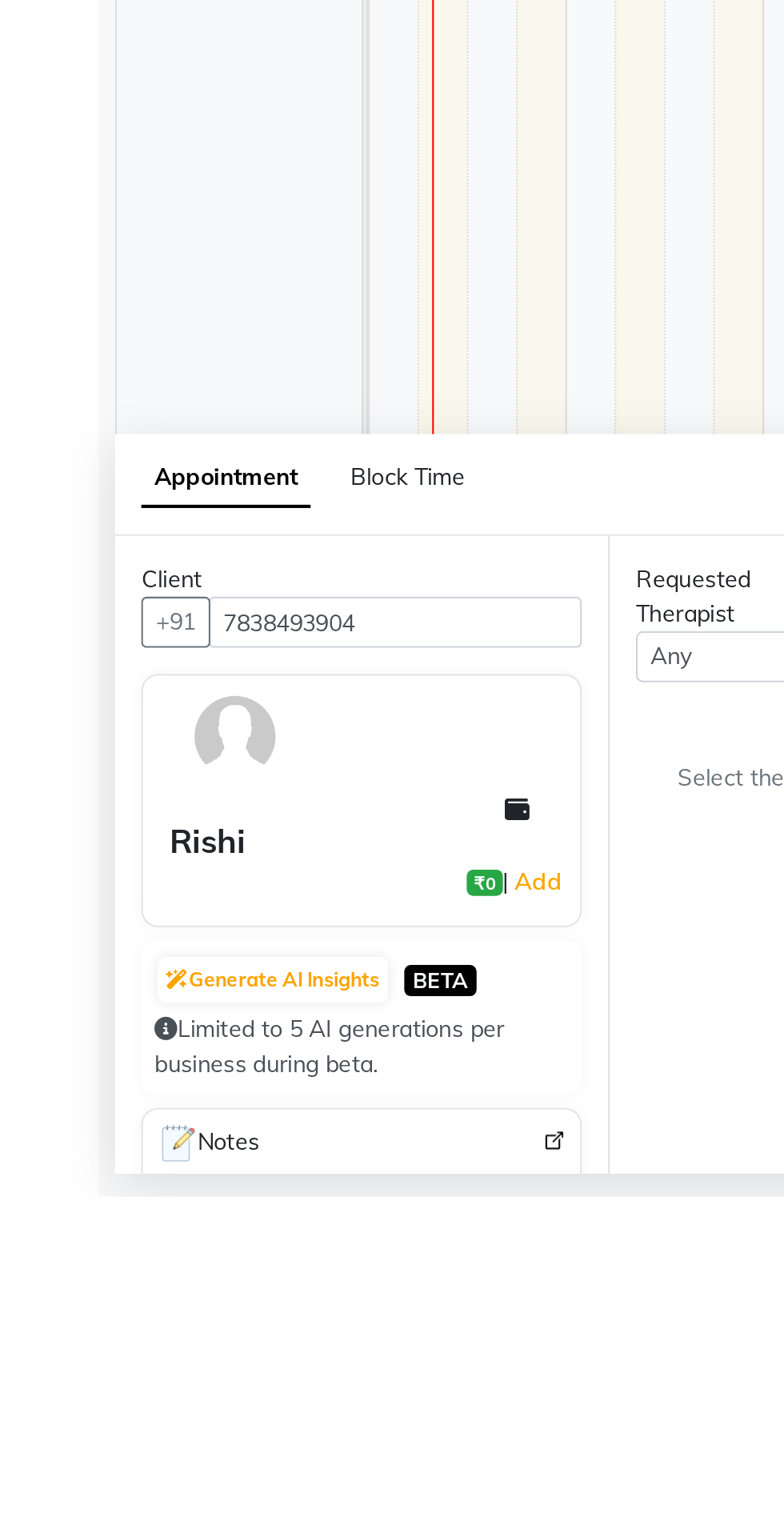
click at [331, 1109] on td at bounding box center [335, 887] width 24 height 1258
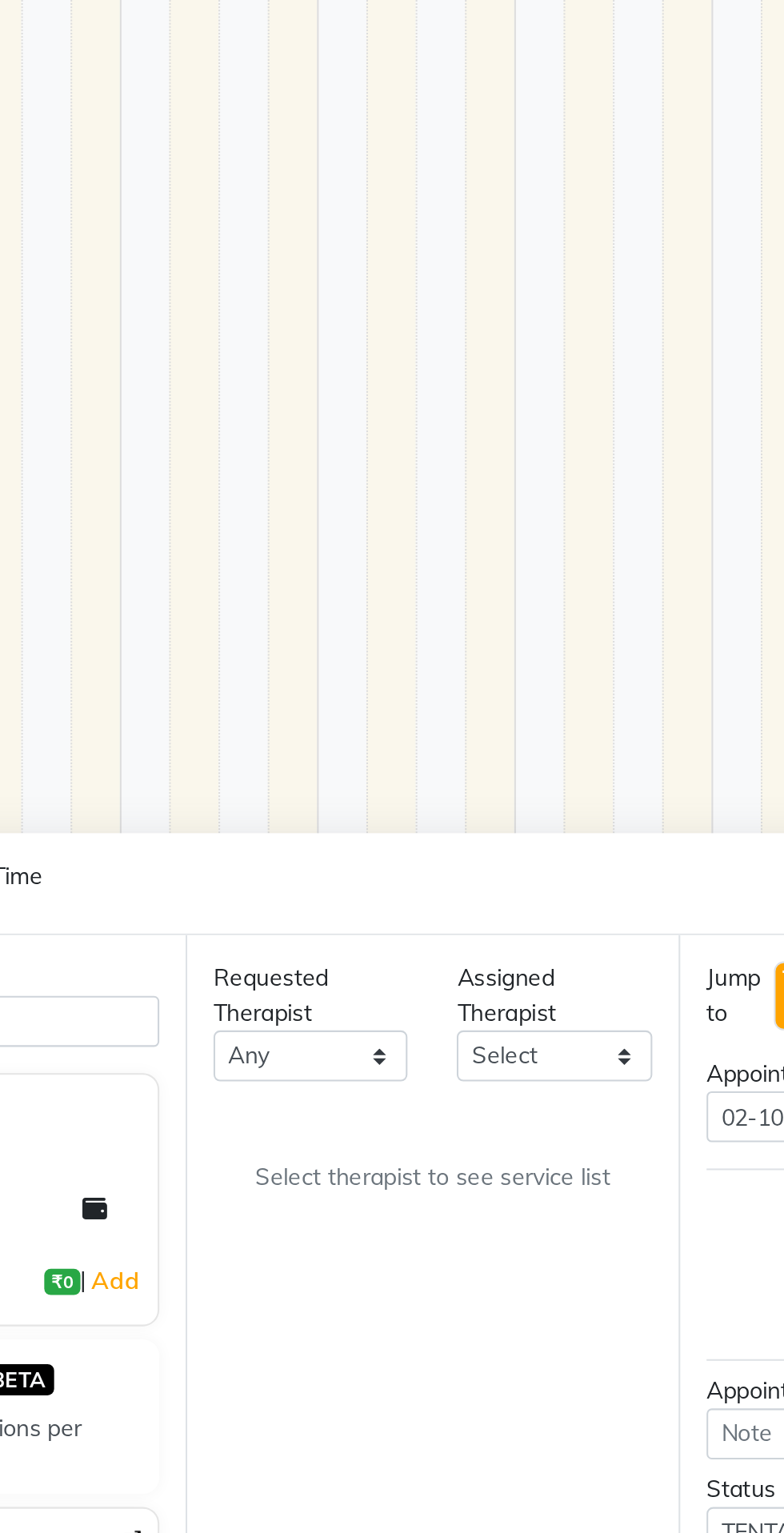
scroll to position [0, 0]
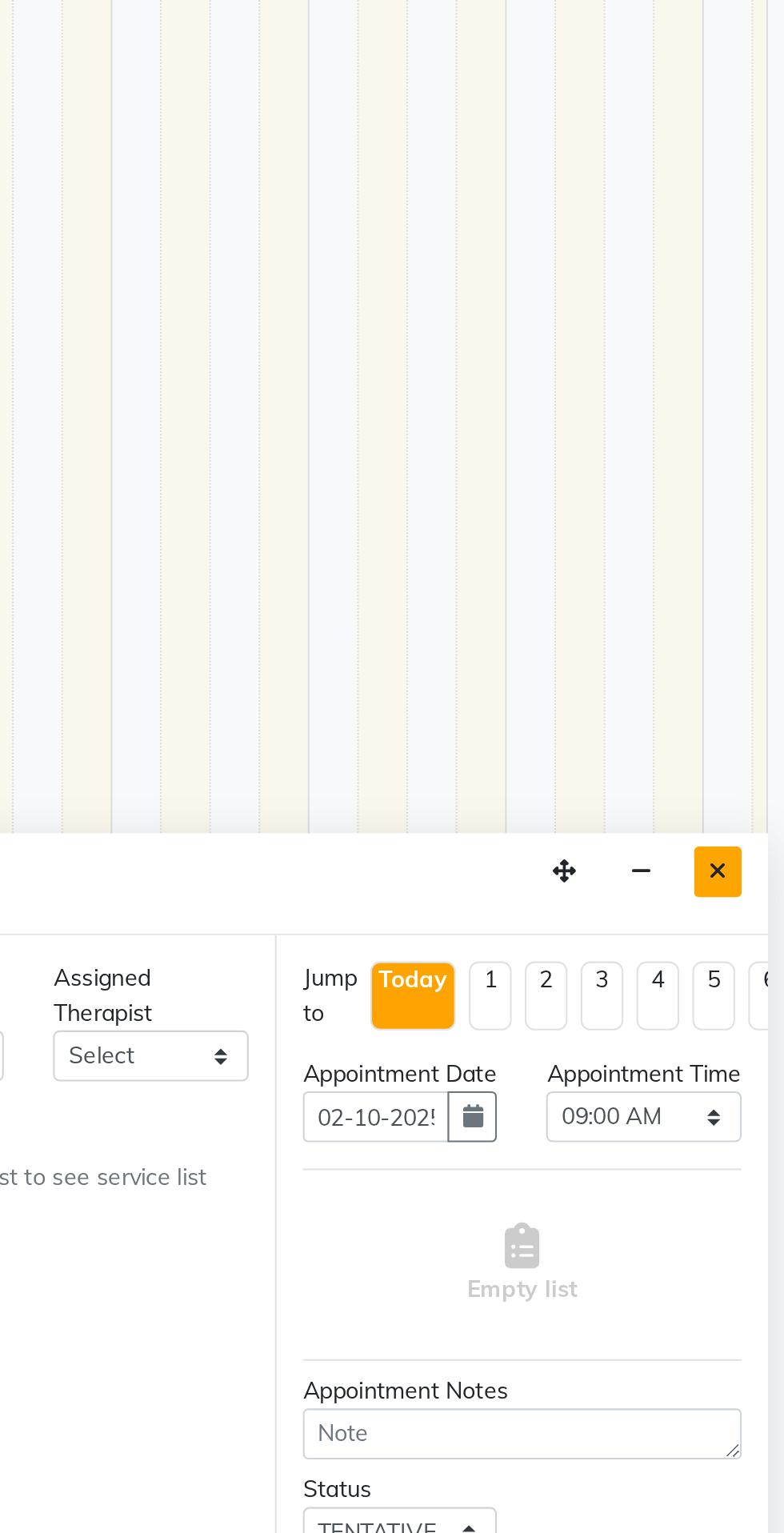
click at [750, 1183] on icon "Close" at bounding box center [750, 1180] width 8 height 11
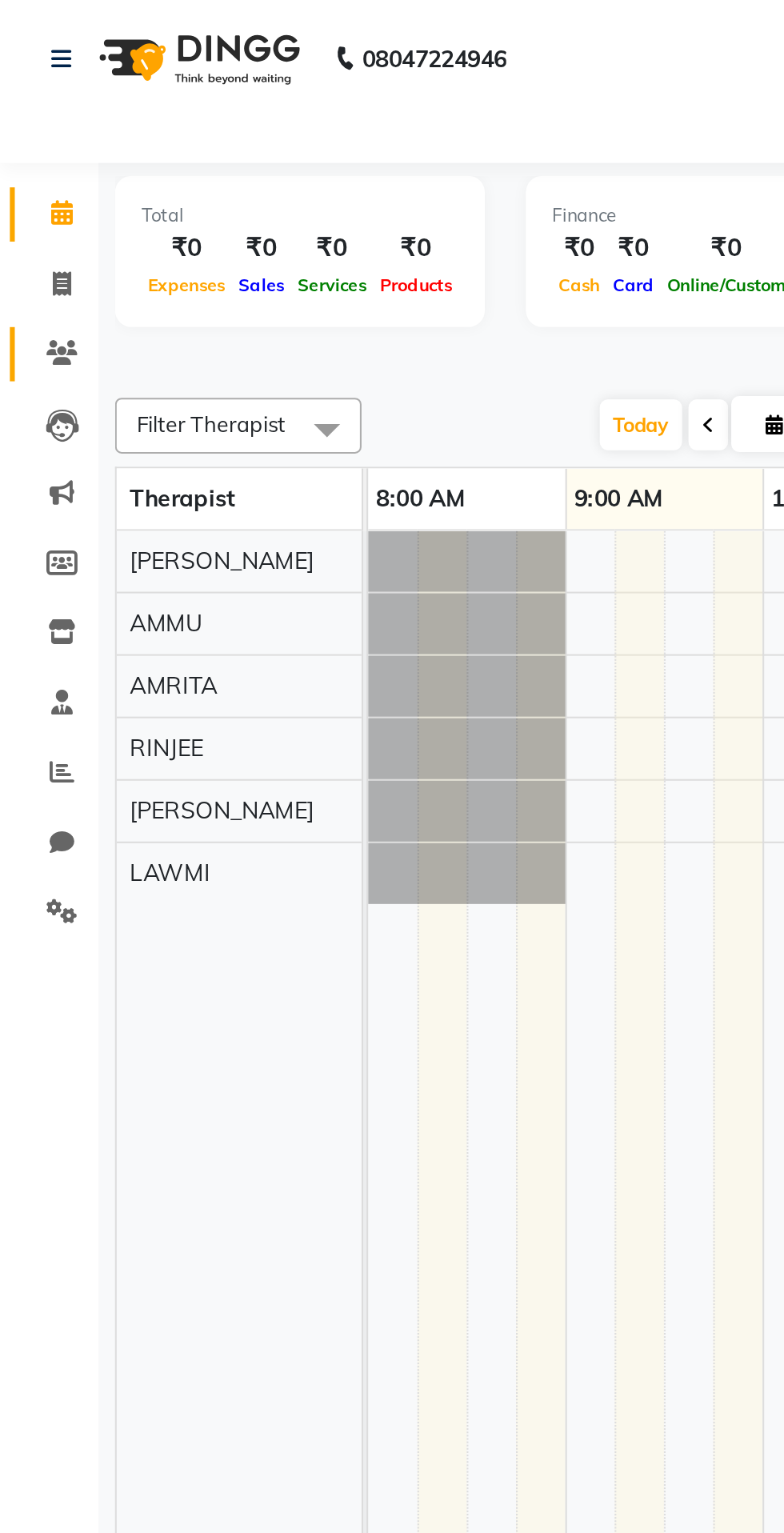
click at [33, 163] on span at bounding box center [30, 172] width 28 height 19
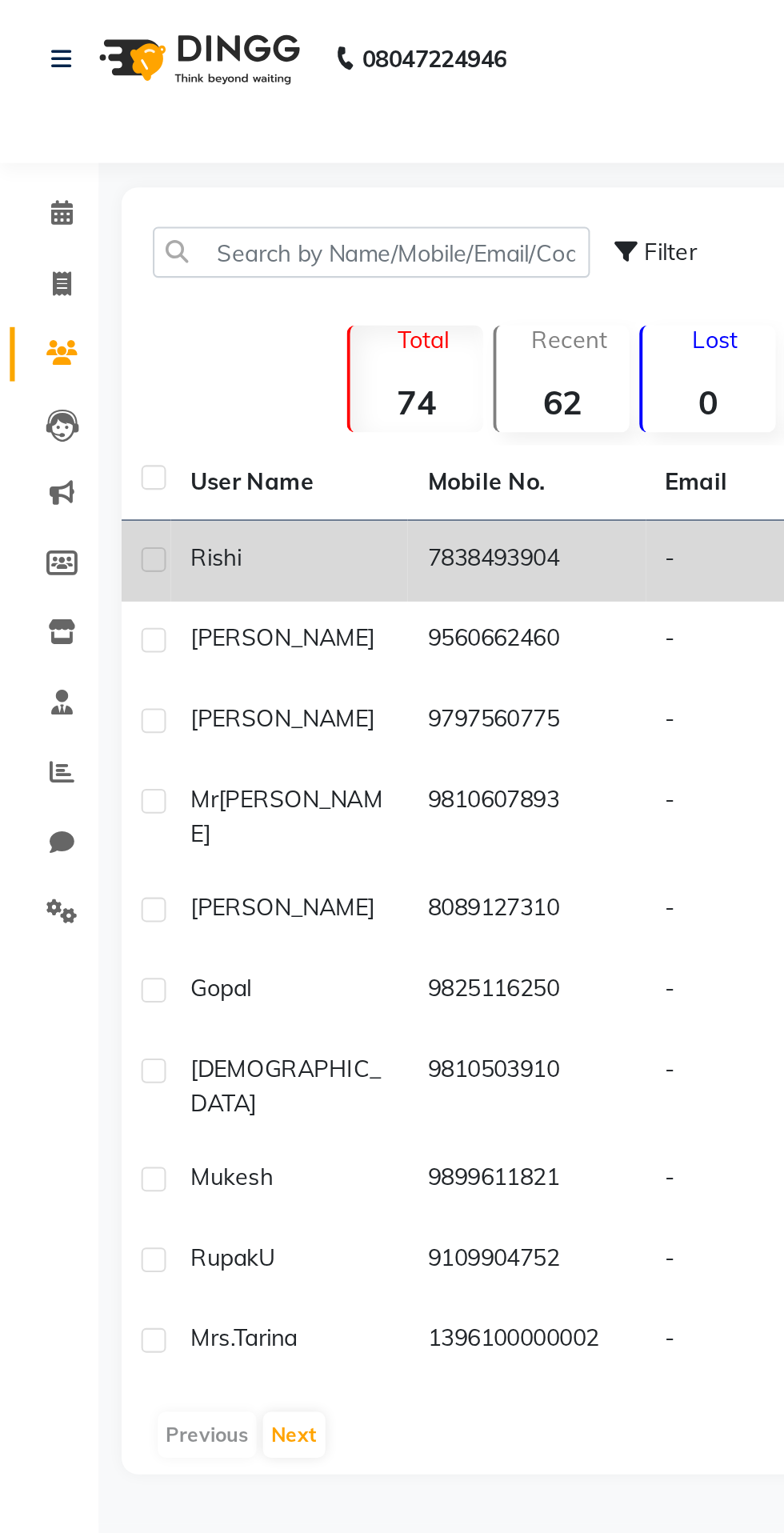
click at [242, 278] on td "7838493904" at bounding box center [256, 273] width 115 height 39
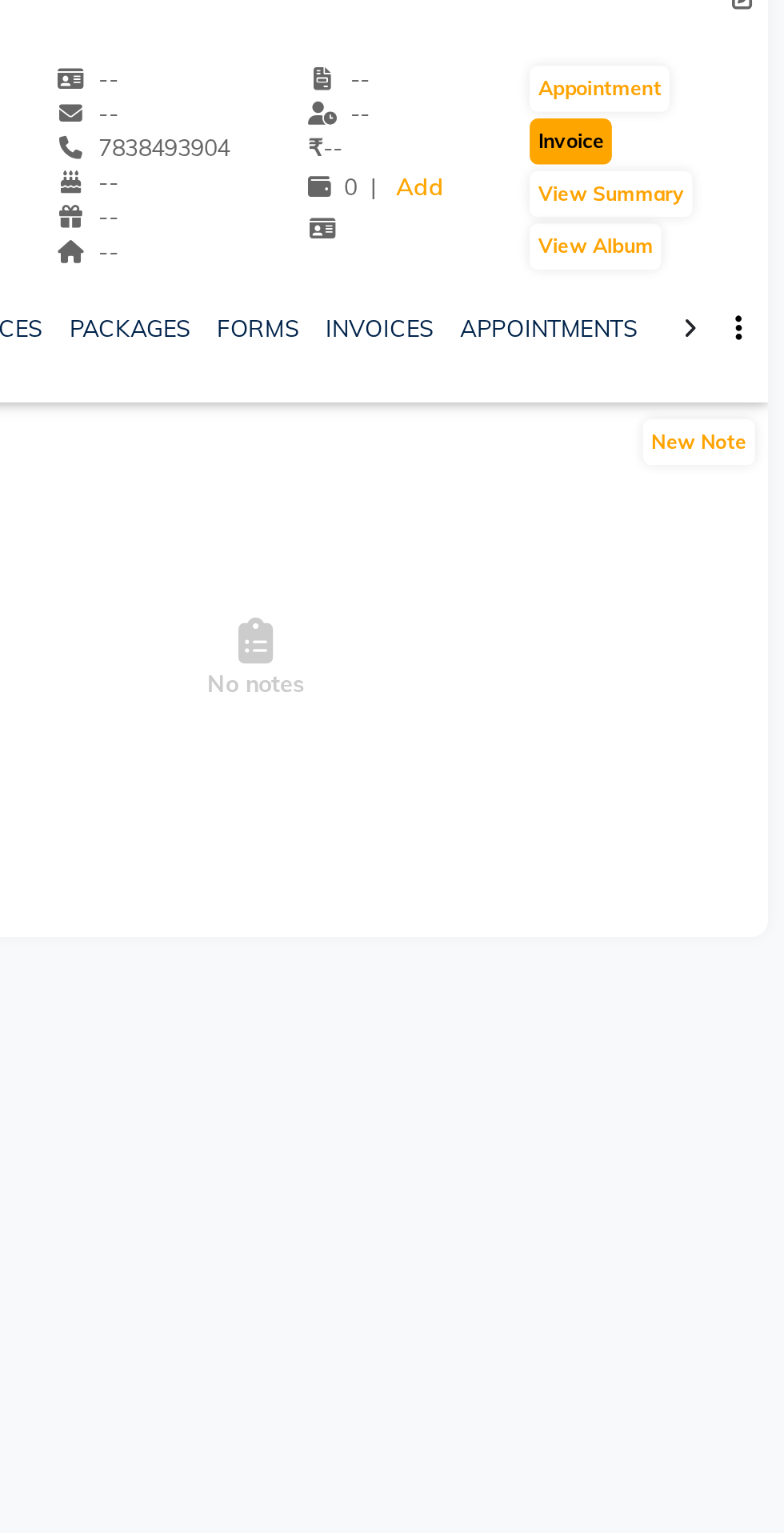
click at [676, 182] on button "Invoice" at bounding box center [680, 184] width 40 height 22
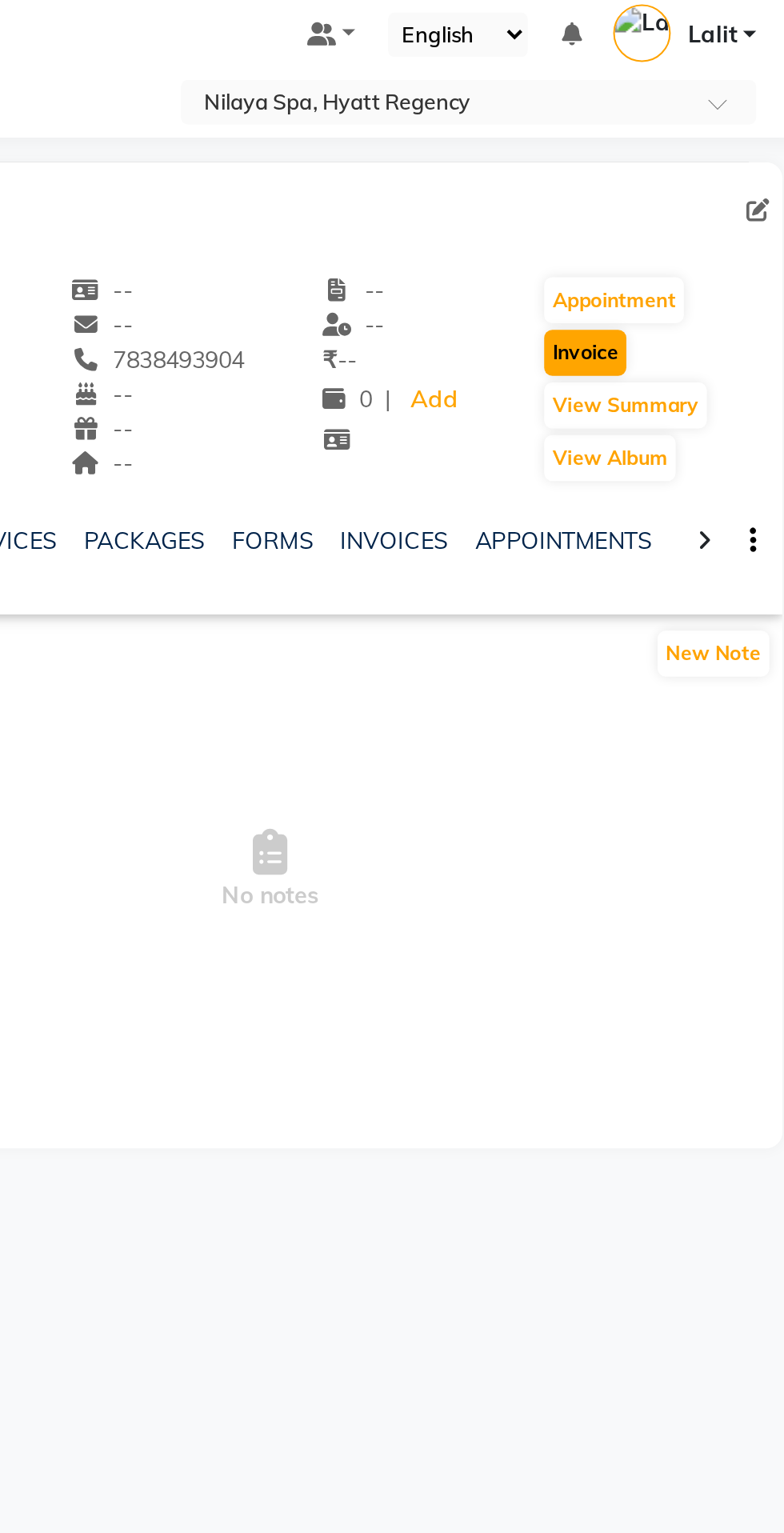
select select "service"
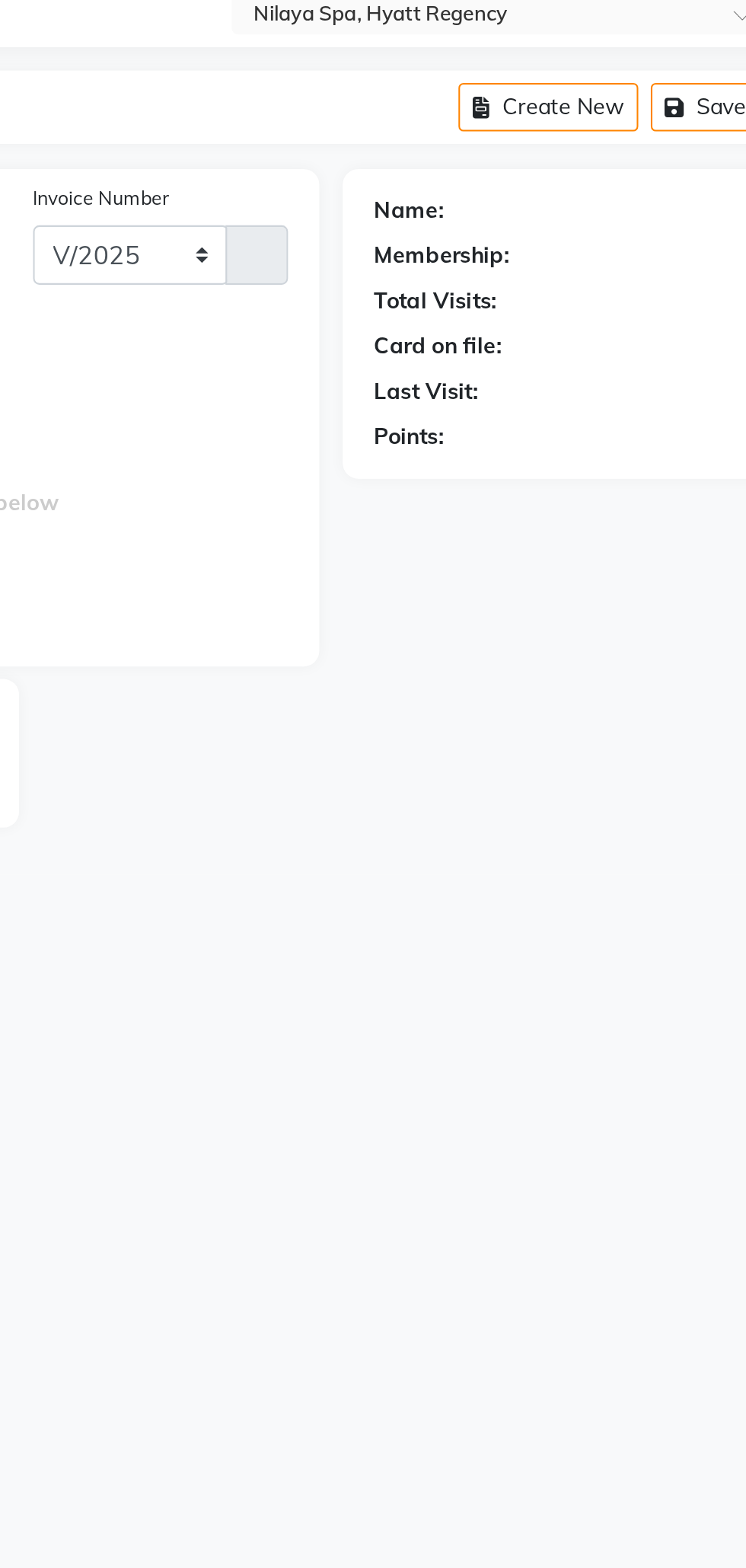
select select "9036"
type input "0073"
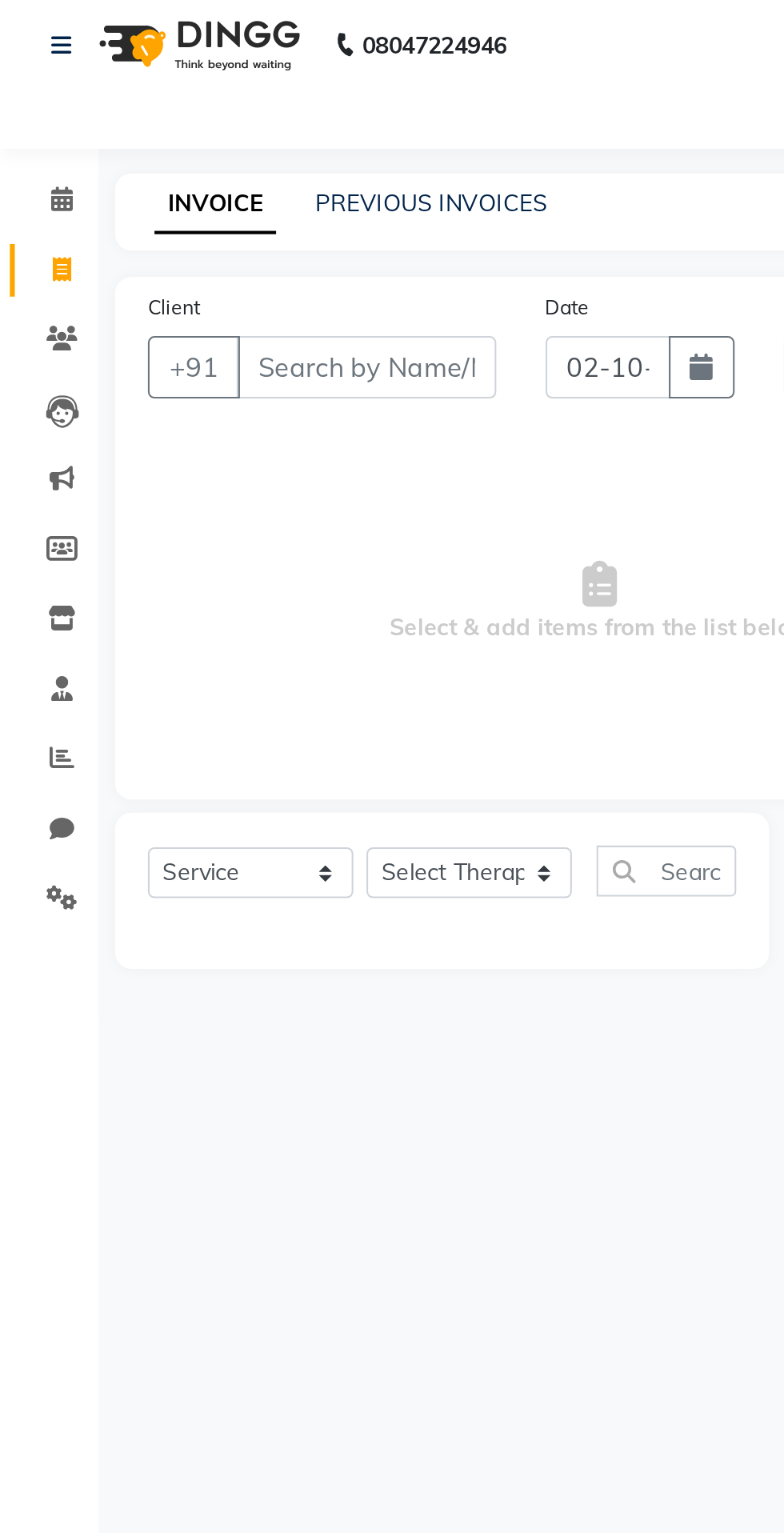
type input "7838493904"
click at [132, 428] on select "Select Service Product Membership Package Voucher Prepaid Gift Card" at bounding box center [121, 431] width 100 height 25
select select "package"
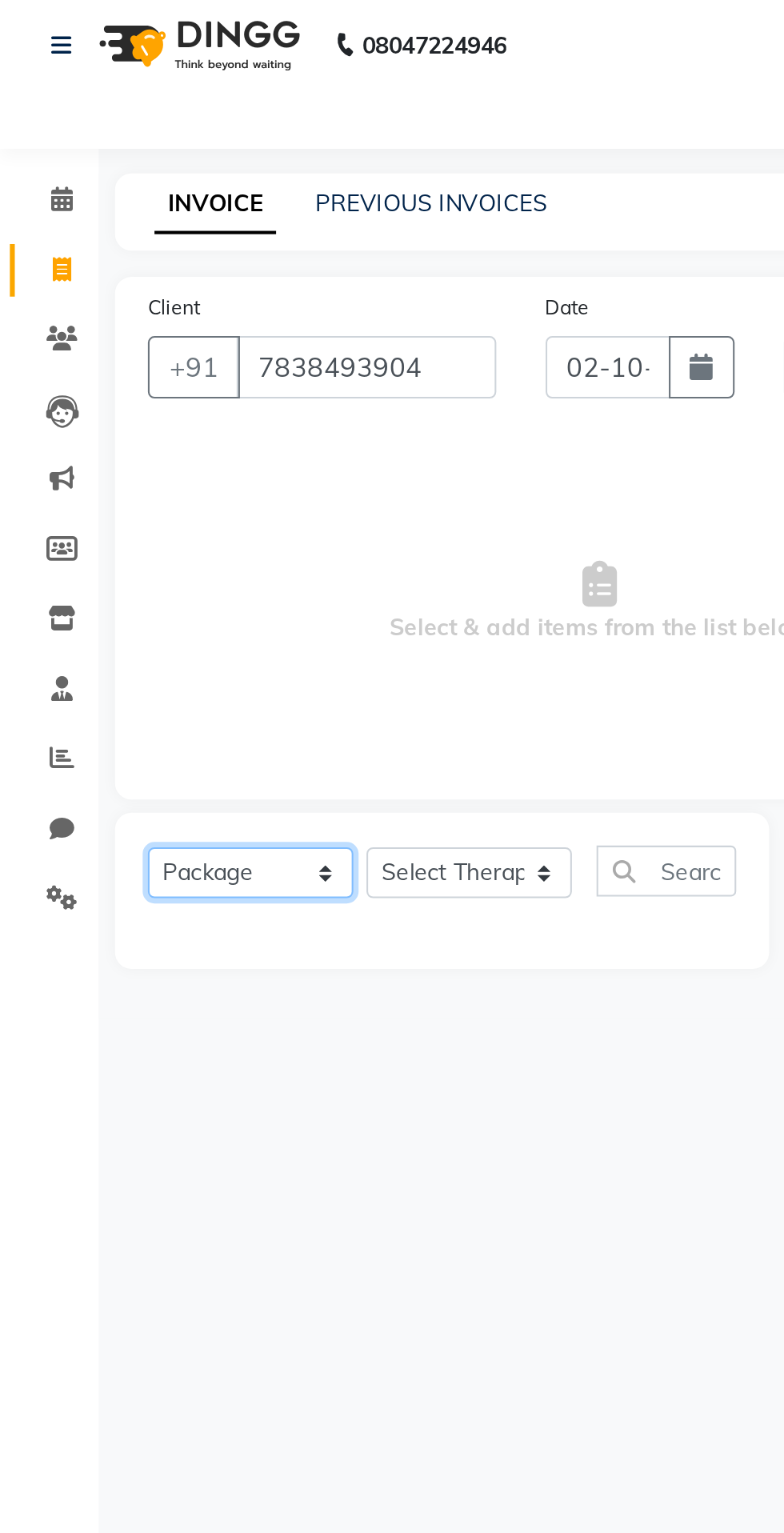
click at [72, 419] on select "Select Service Product Membership Package Voucher Prepaid Gift Card" at bounding box center [121, 431] width 100 height 25
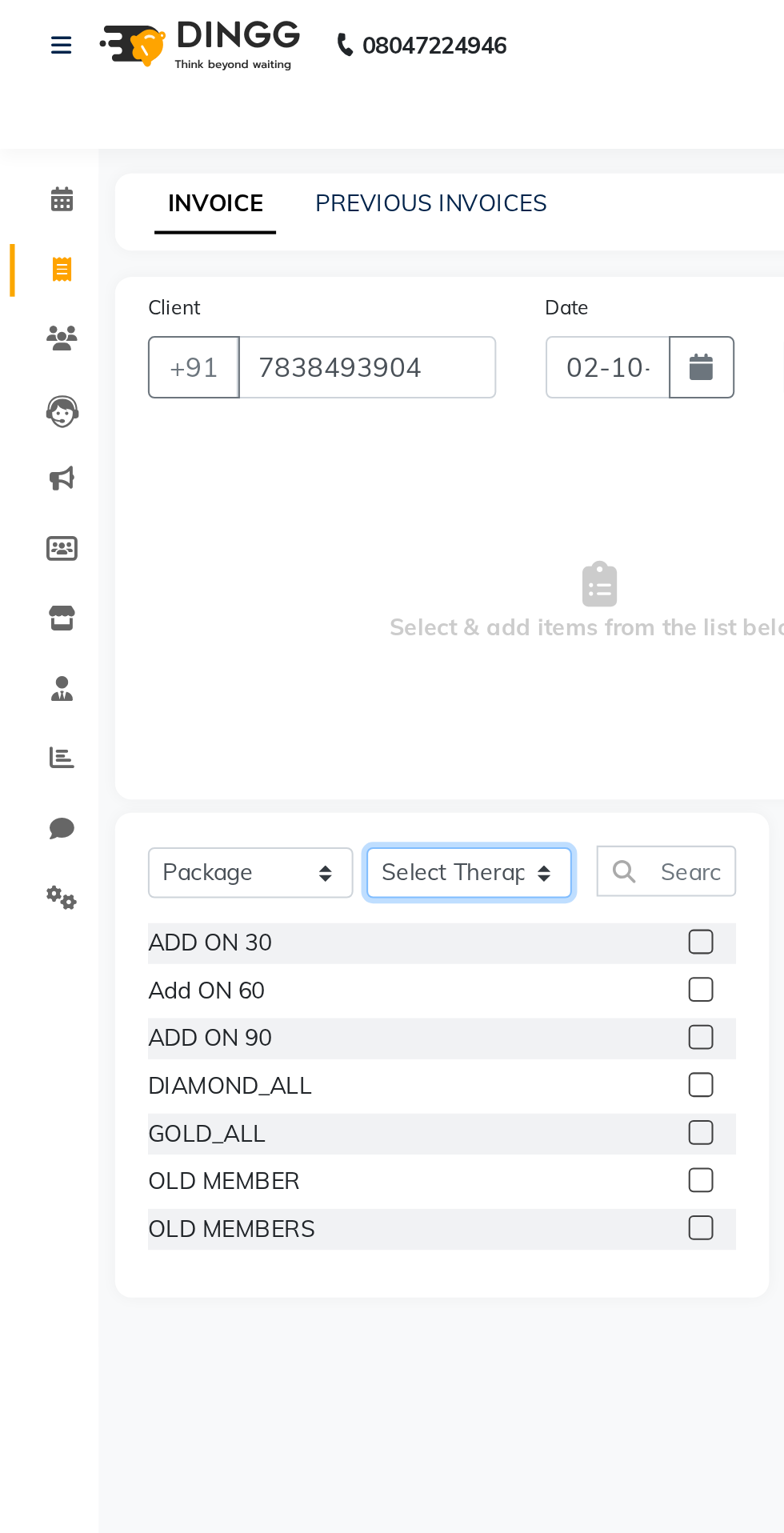
click at [223, 443] on select "Select Therapist [PERSON_NAME] [PERSON_NAME] LAWMI [PERSON_NAME] RINJEE" at bounding box center [228, 431] width 100 height 25
select select "92715"
click at [179, 419] on select "Select Therapist [PERSON_NAME] [PERSON_NAME] LAWMI [PERSON_NAME] RINJEE" at bounding box center [228, 431] width 100 height 25
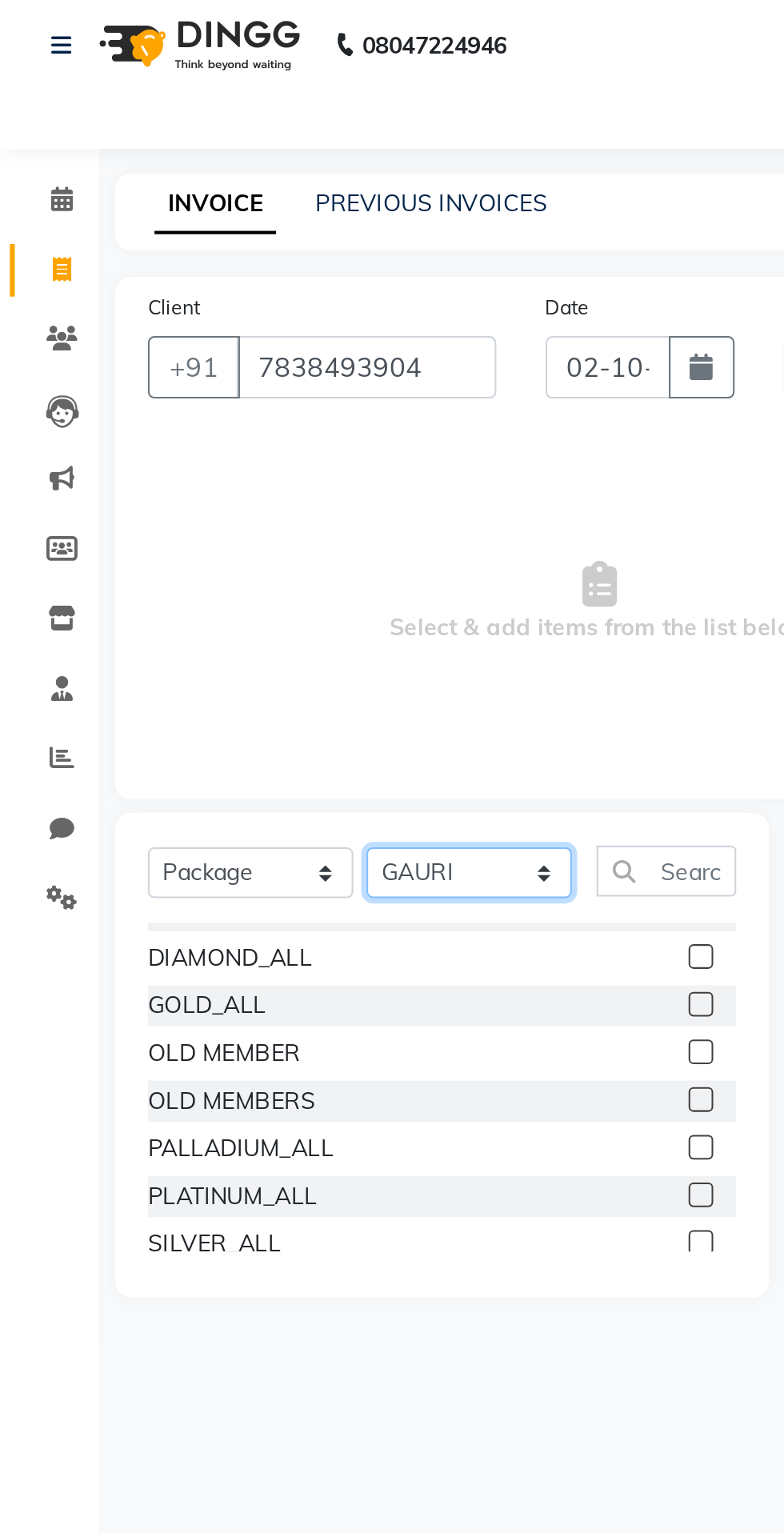
scroll to position [75, 0]
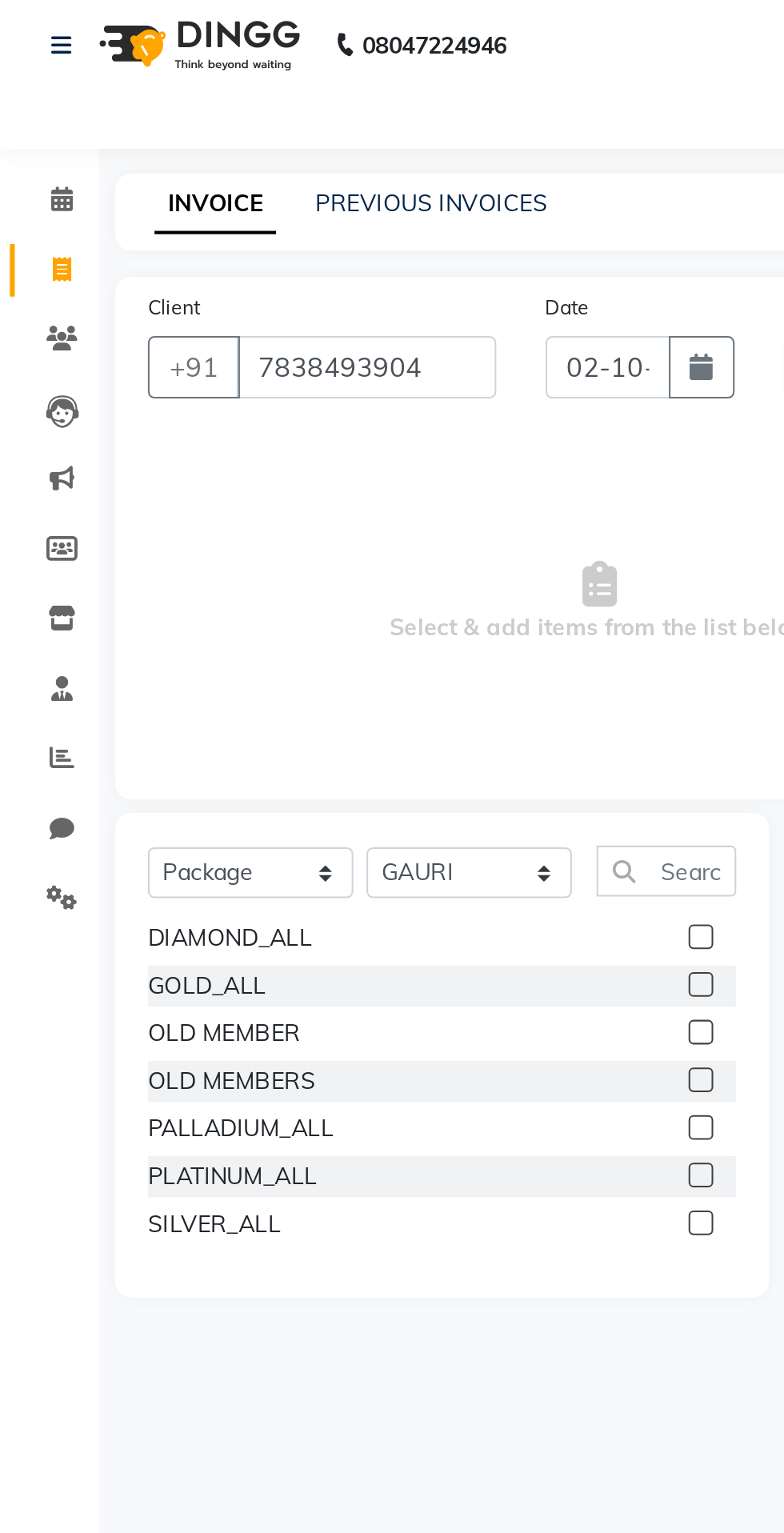
click at [339, 601] on label at bounding box center [341, 602] width 12 height 12
click at [339, 601] on input "checkbox" at bounding box center [340, 603] width 10 height 10
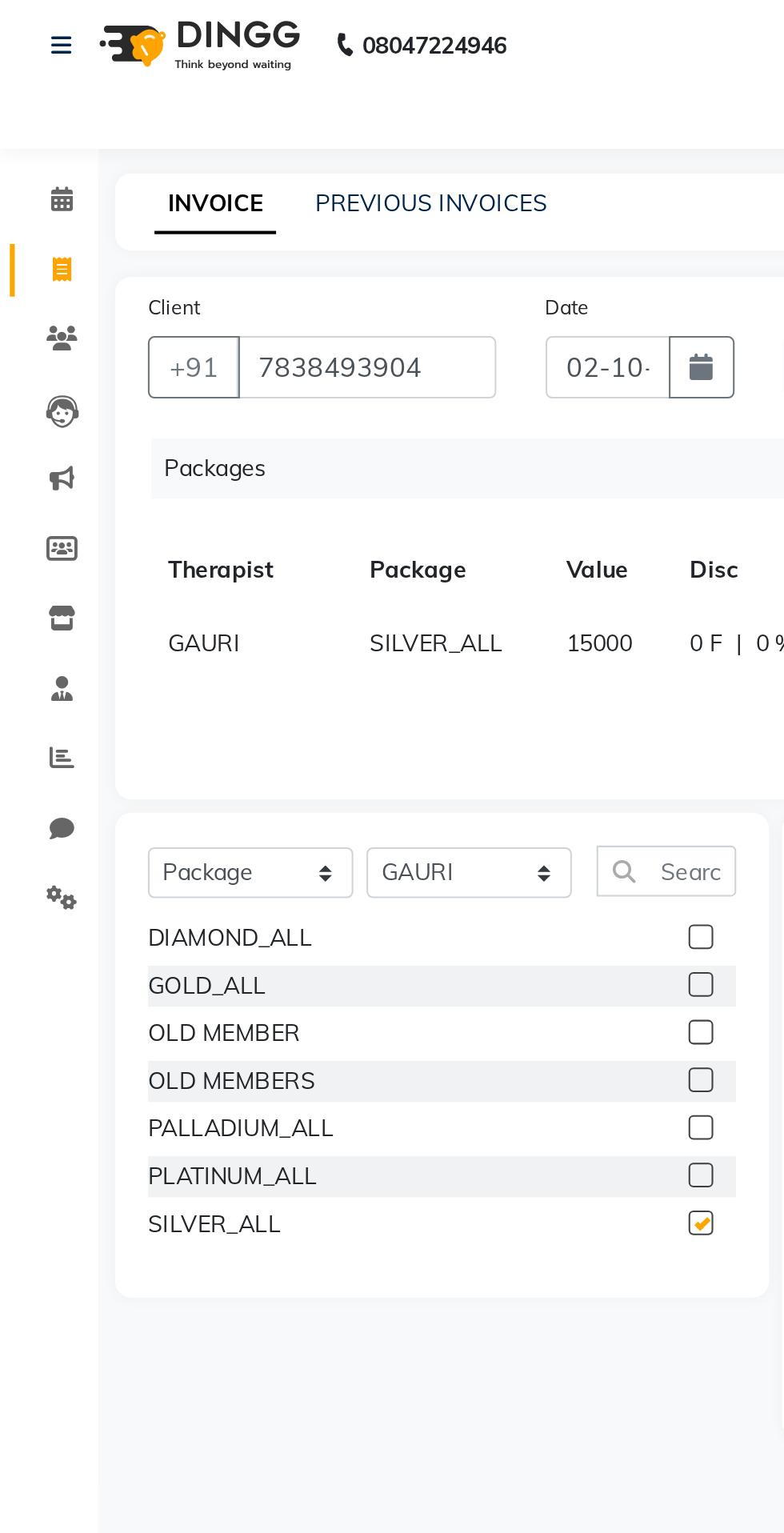
checkbox input "false"
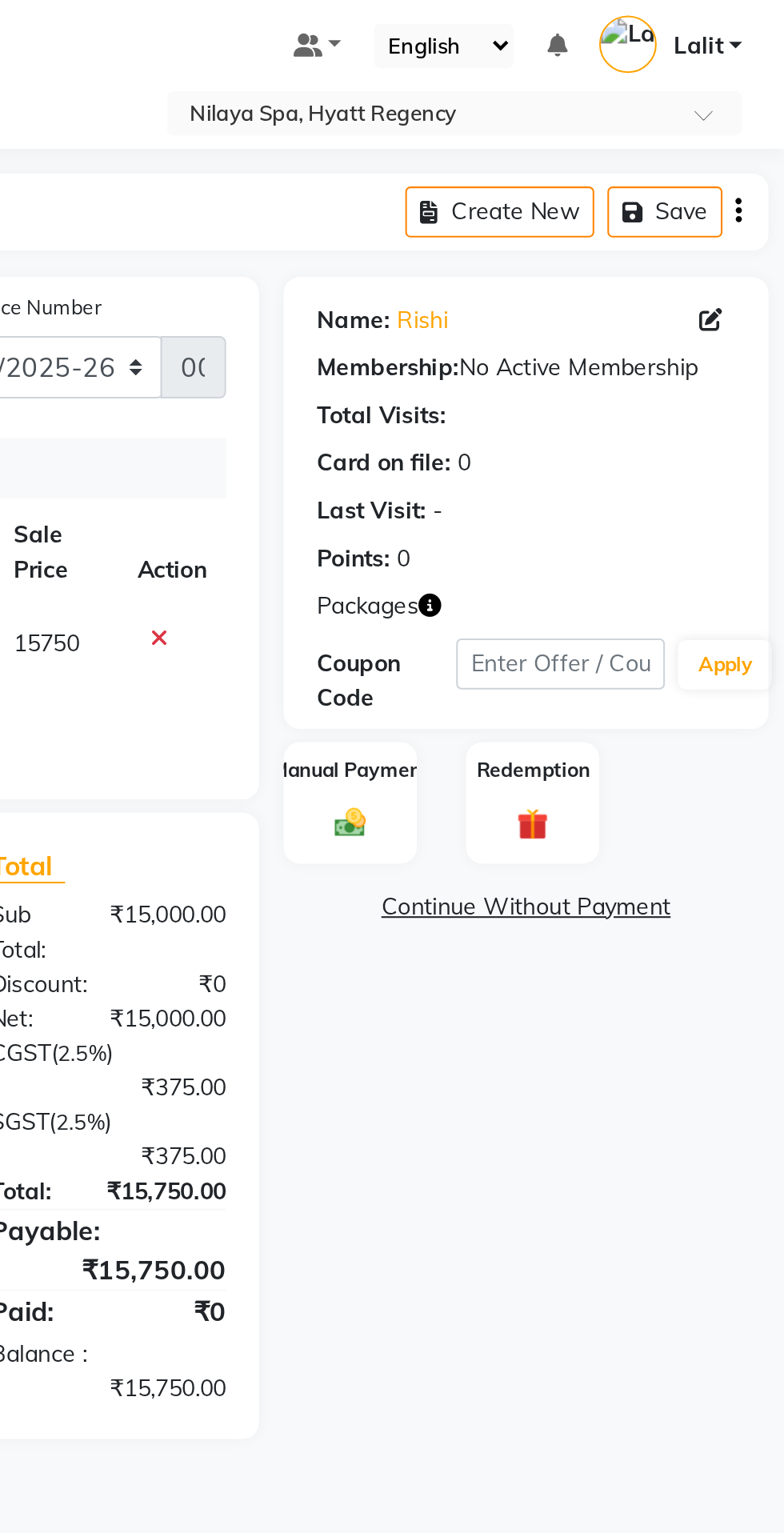
scroll to position [0, 0]
click at [570, 400] on img at bounding box center [572, 408] width 25 height 19
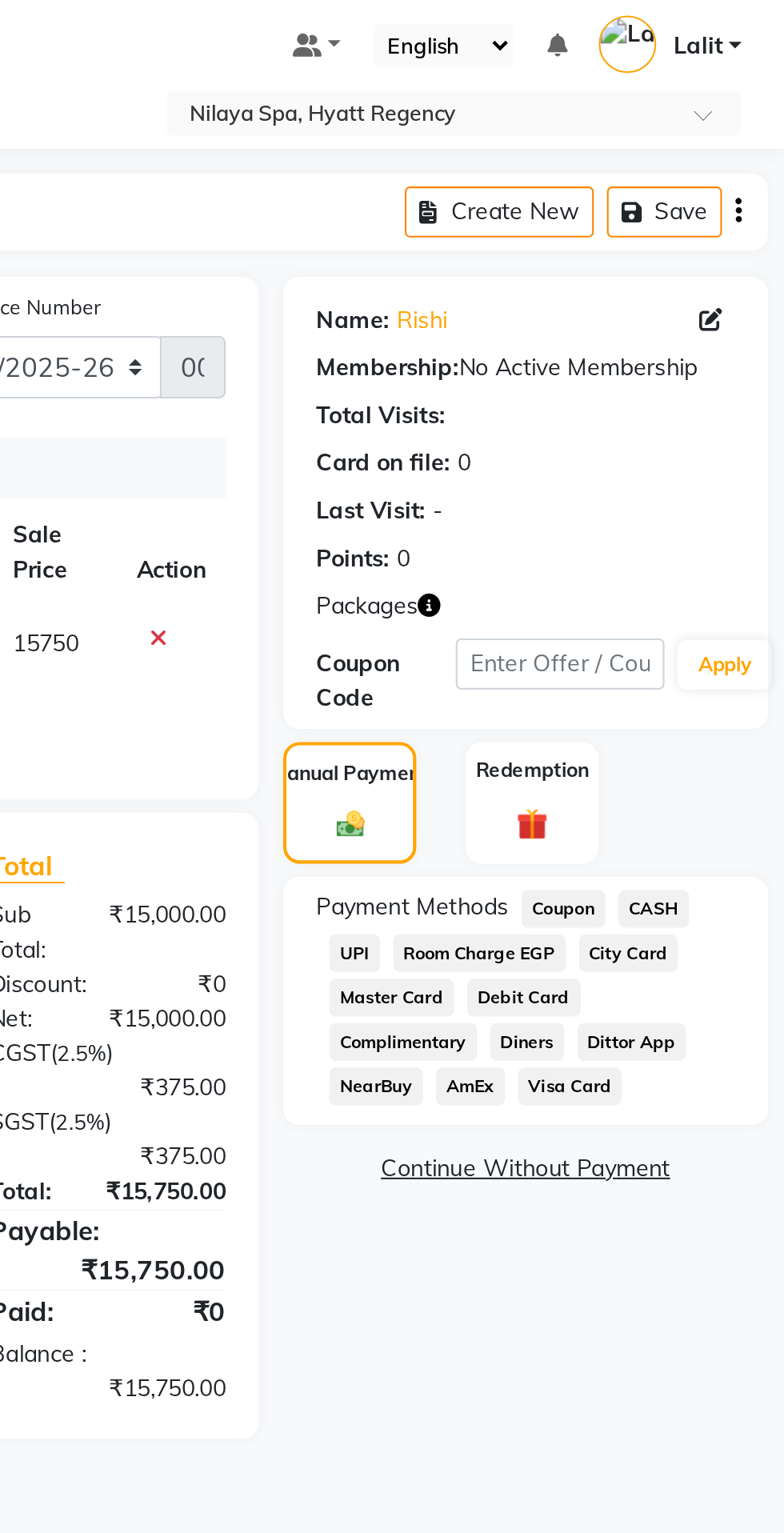
click at [713, 441] on span "CASH" at bounding box center [720, 449] width 34 height 19
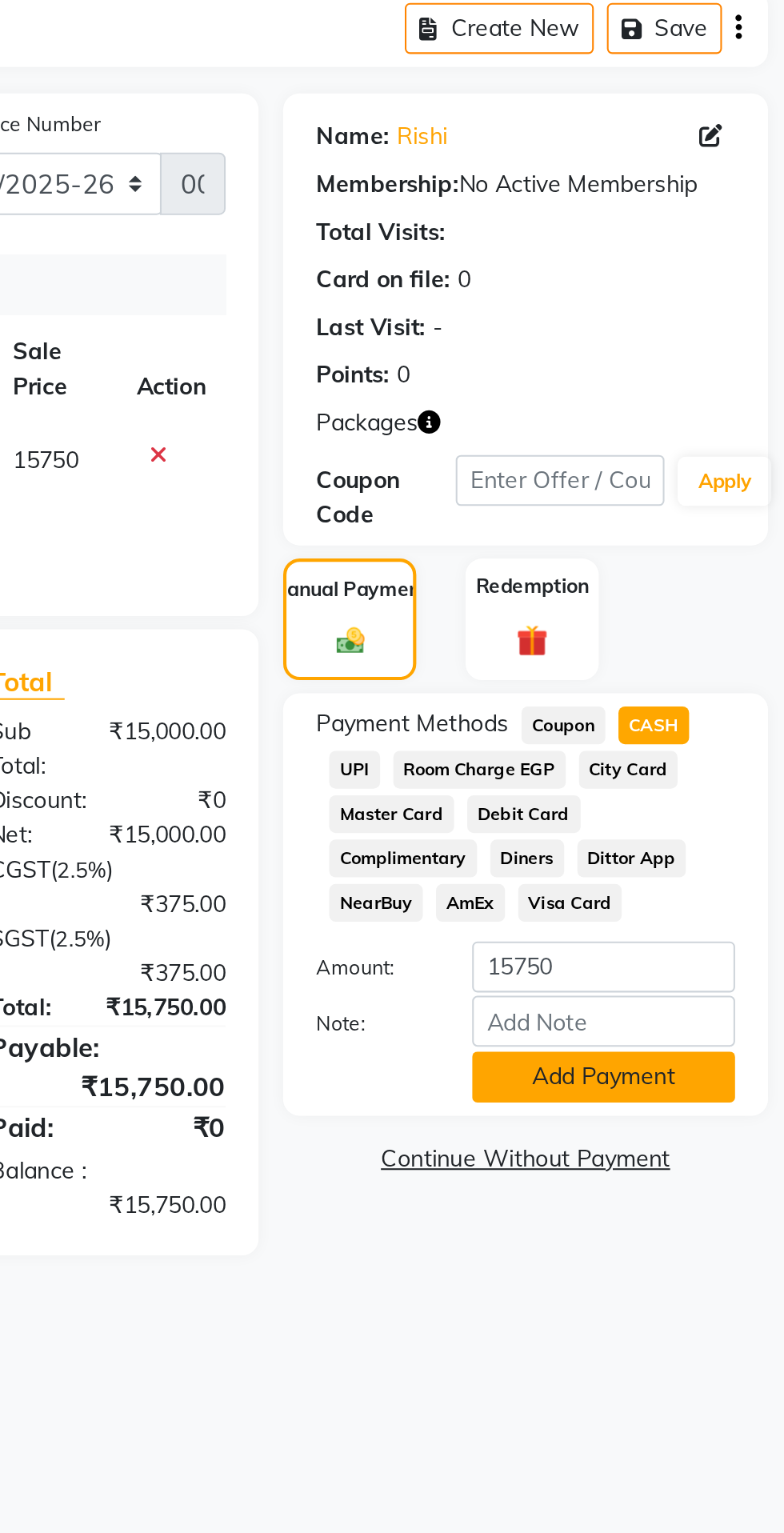
click at [725, 618] on button "Add Payment" at bounding box center [696, 620] width 128 height 25
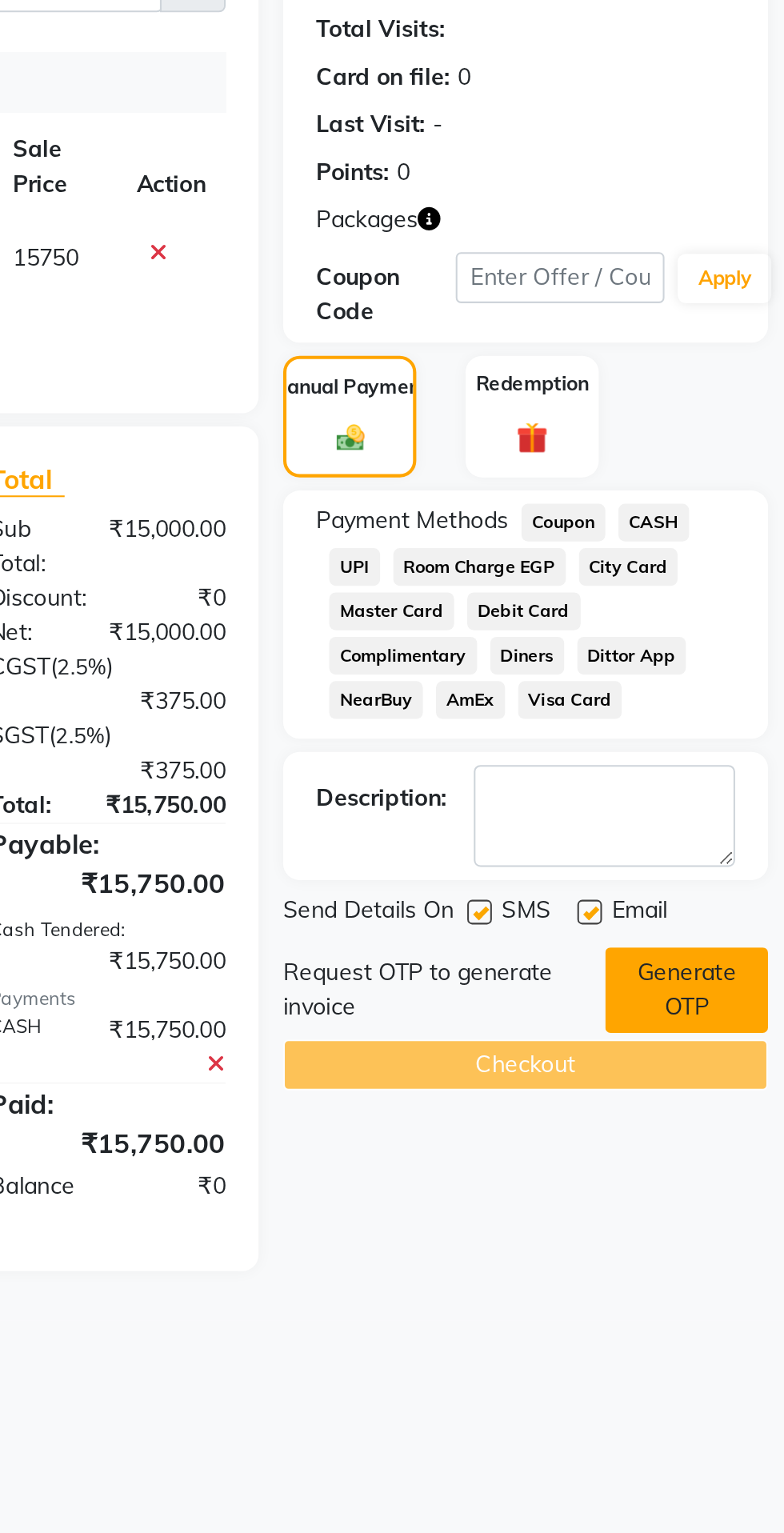
click at [743, 669] on button "Generate OTP" at bounding box center [736, 676] width 79 height 42
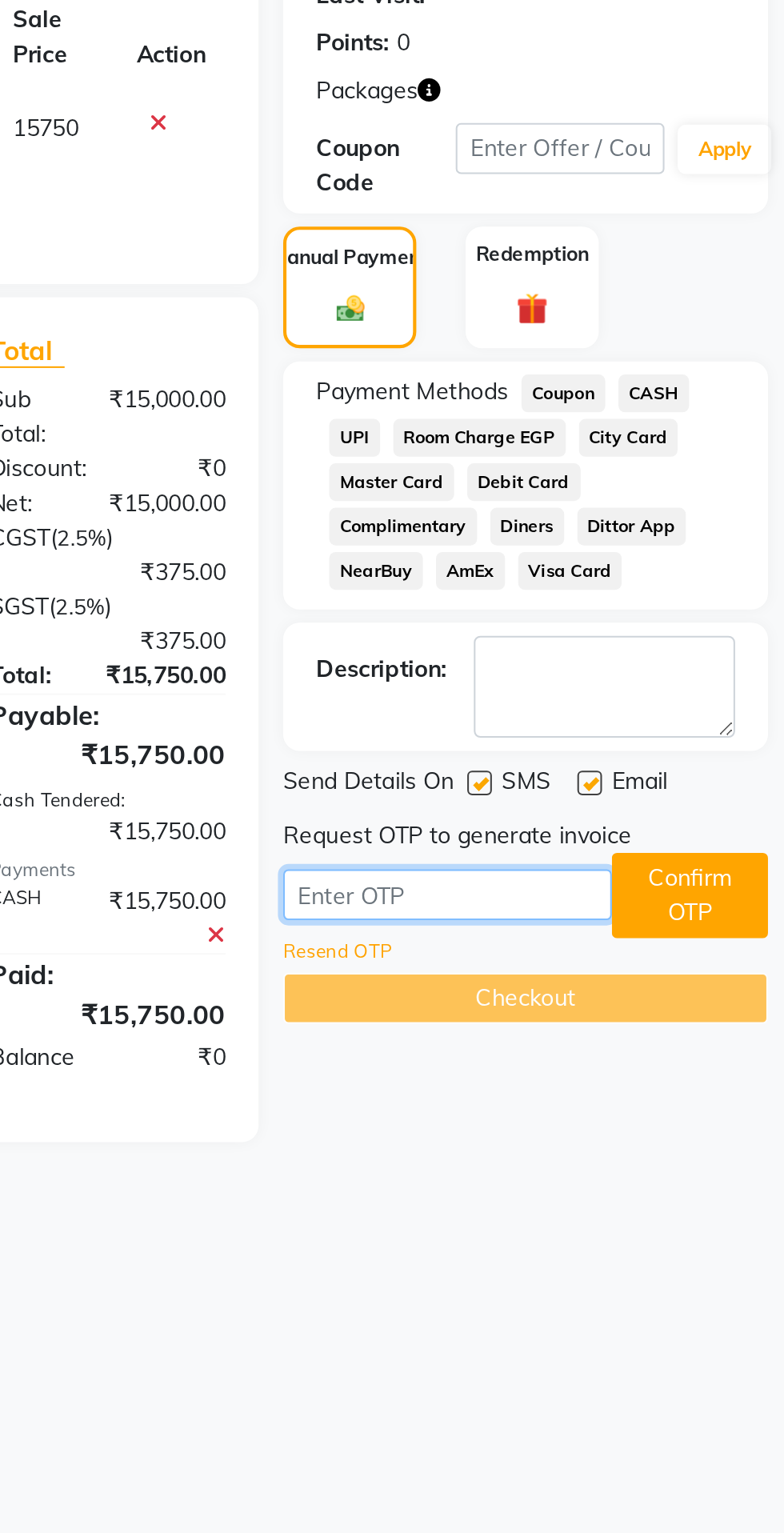
click at [636, 693] on input "text" at bounding box center [620, 693] width 160 height 25
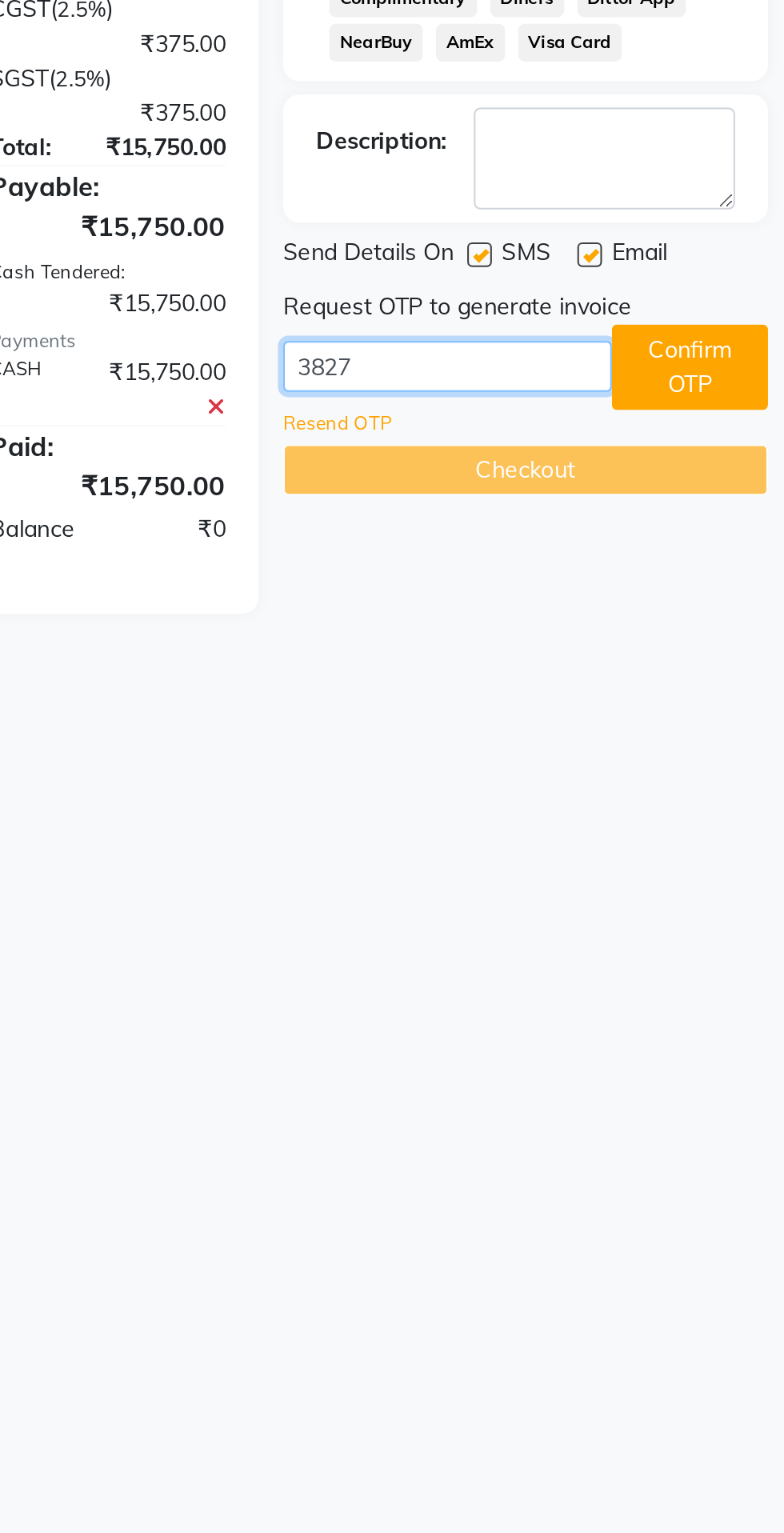
type input "3827"
click at [685, 764] on div "Name: Rishi Membership: No Active Membership Total Visits: Card on file: 0 Last…" at bounding box center [664, 478] width 248 height 672
click at [735, 682] on button "Confirm OTP" at bounding box center [738, 693] width 76 height 42
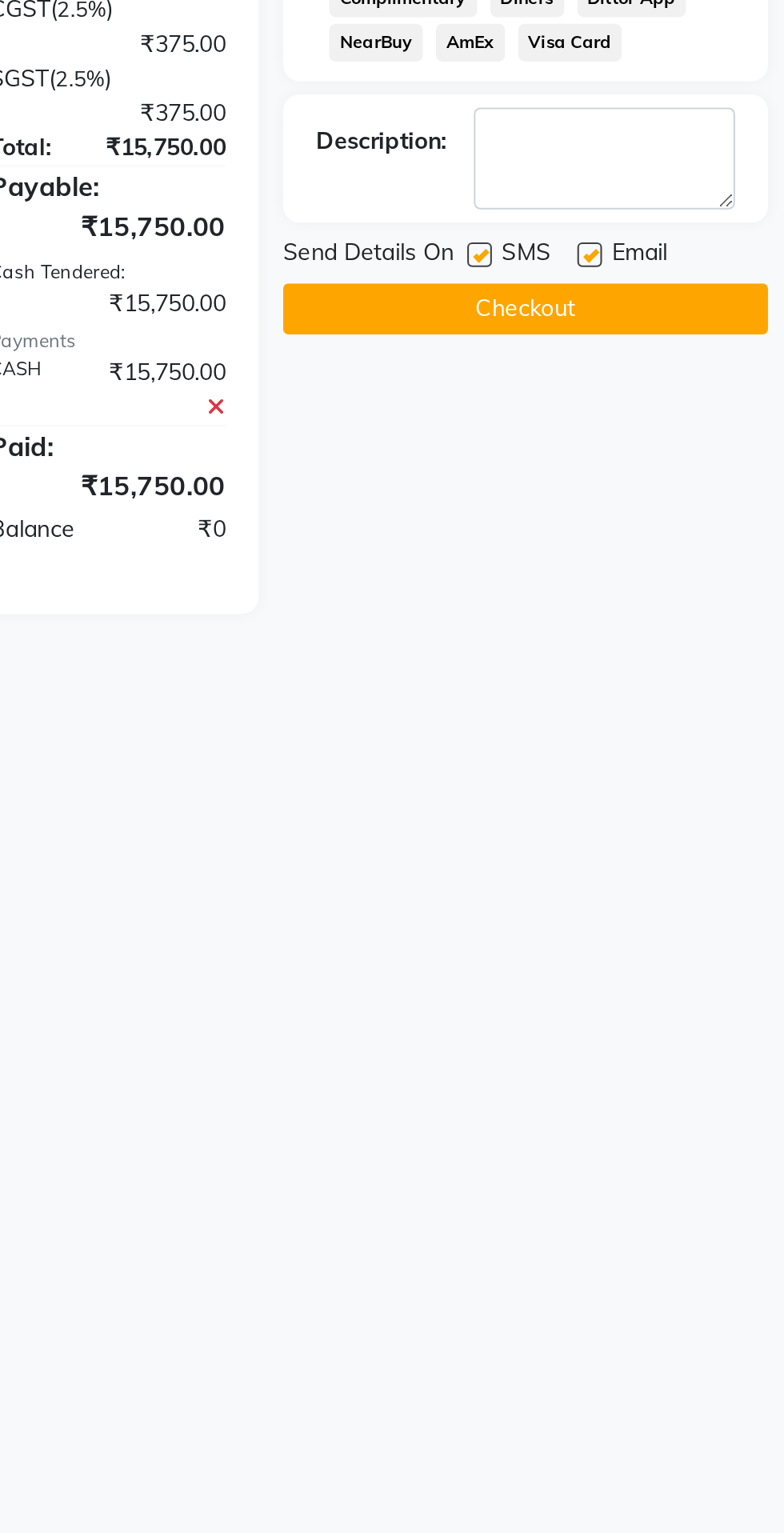
click at [723, 672] on button "Checkout" at bounding box center [657, 665] width 236 height 25
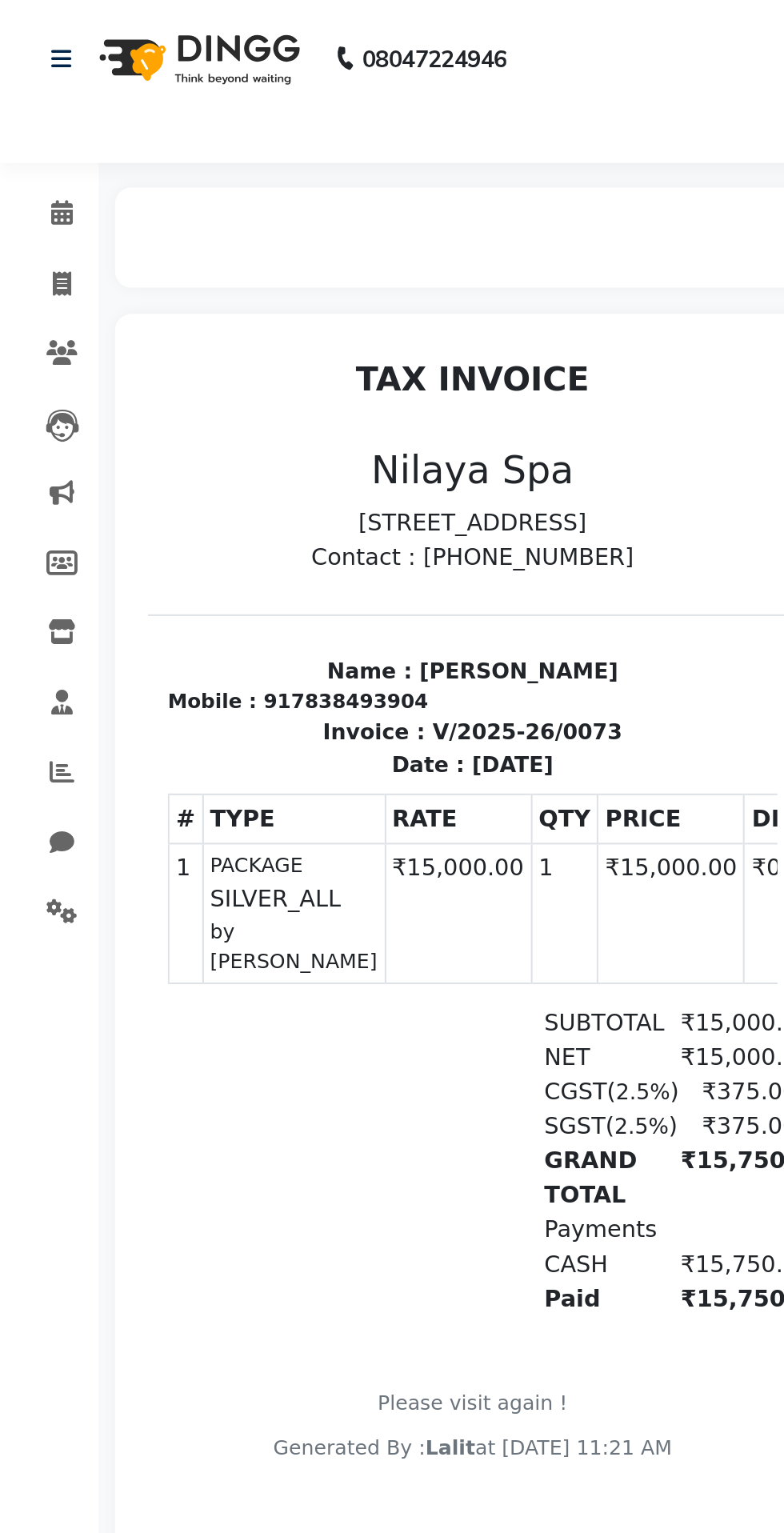
scroll to position [12, 0]
